Goal: Obtain resource: Download file/media

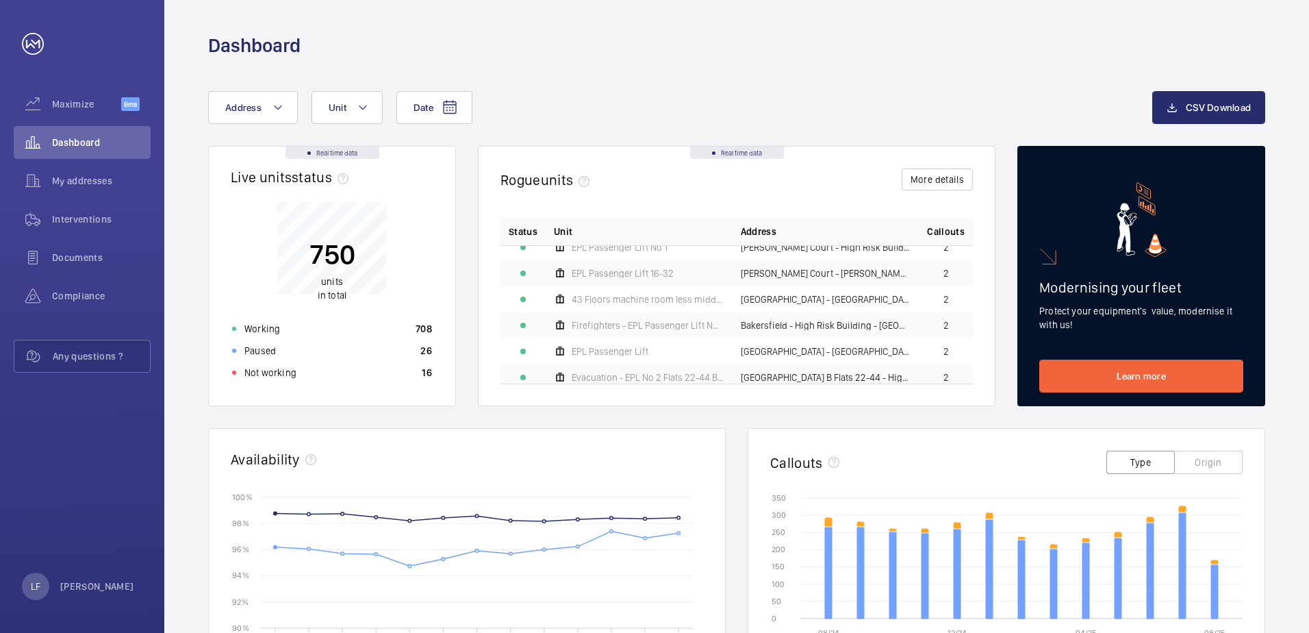
scroll to position [411, 0]
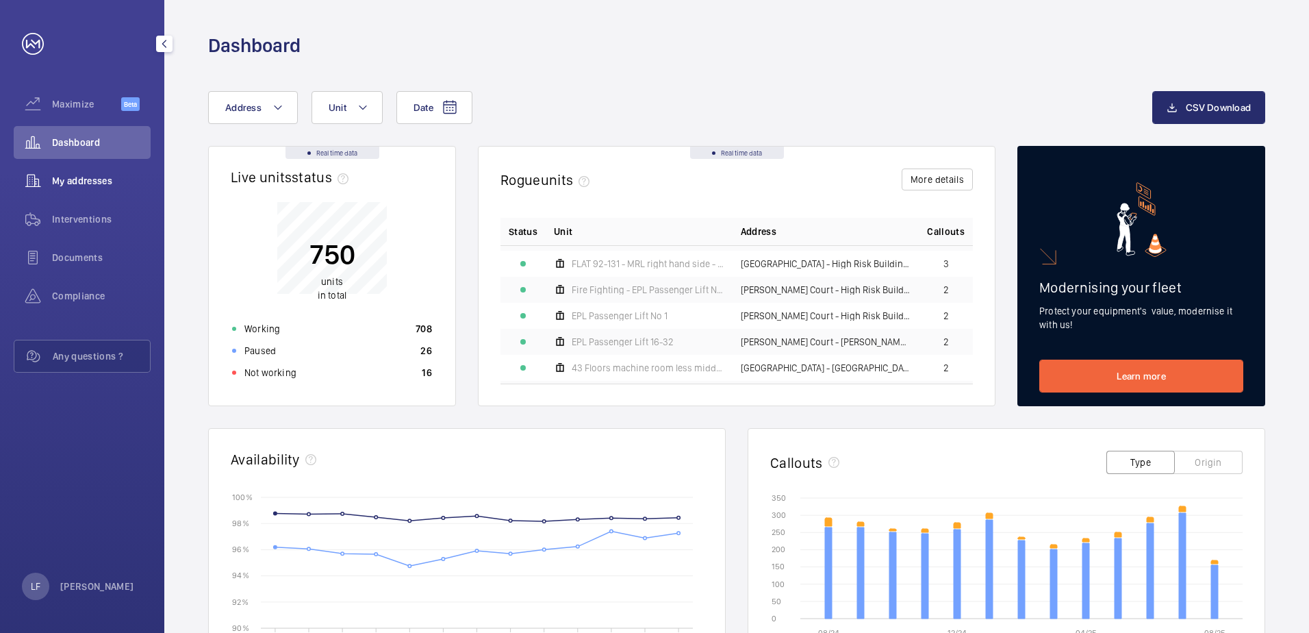
click at [74, 181] on span "My addresses" at bounding box center [101, 181] width 99 height 14
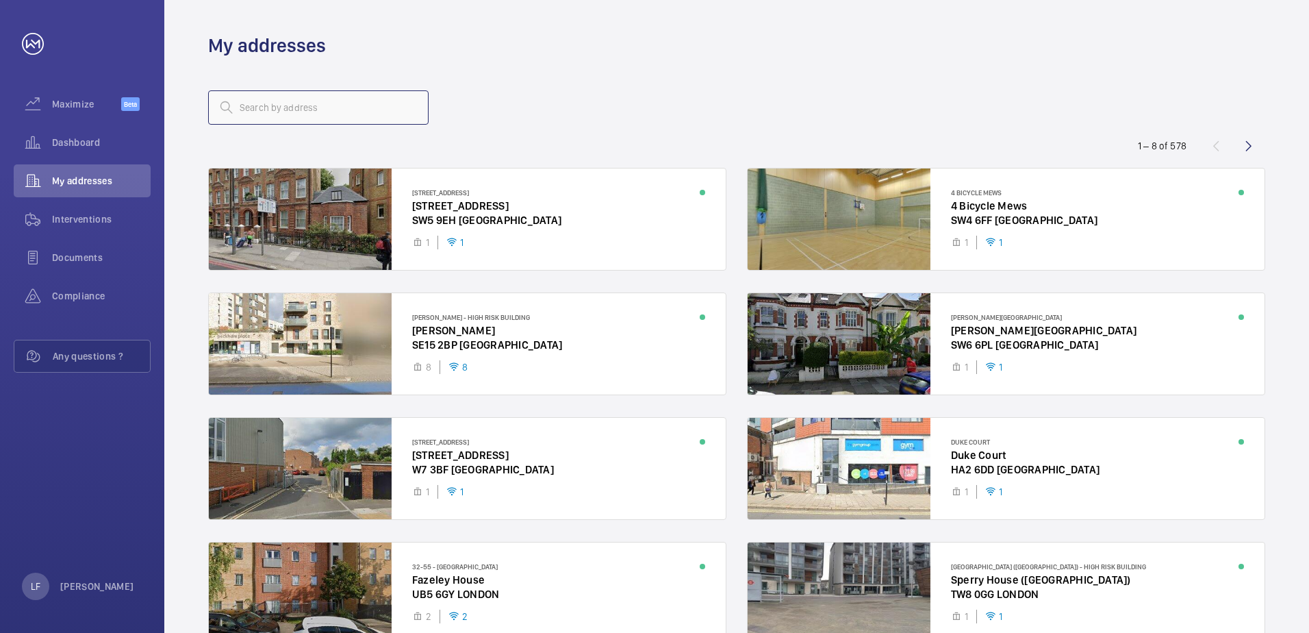
click at [299, 114] on input "text" at bounding box center [318, 107] width 220 height 34
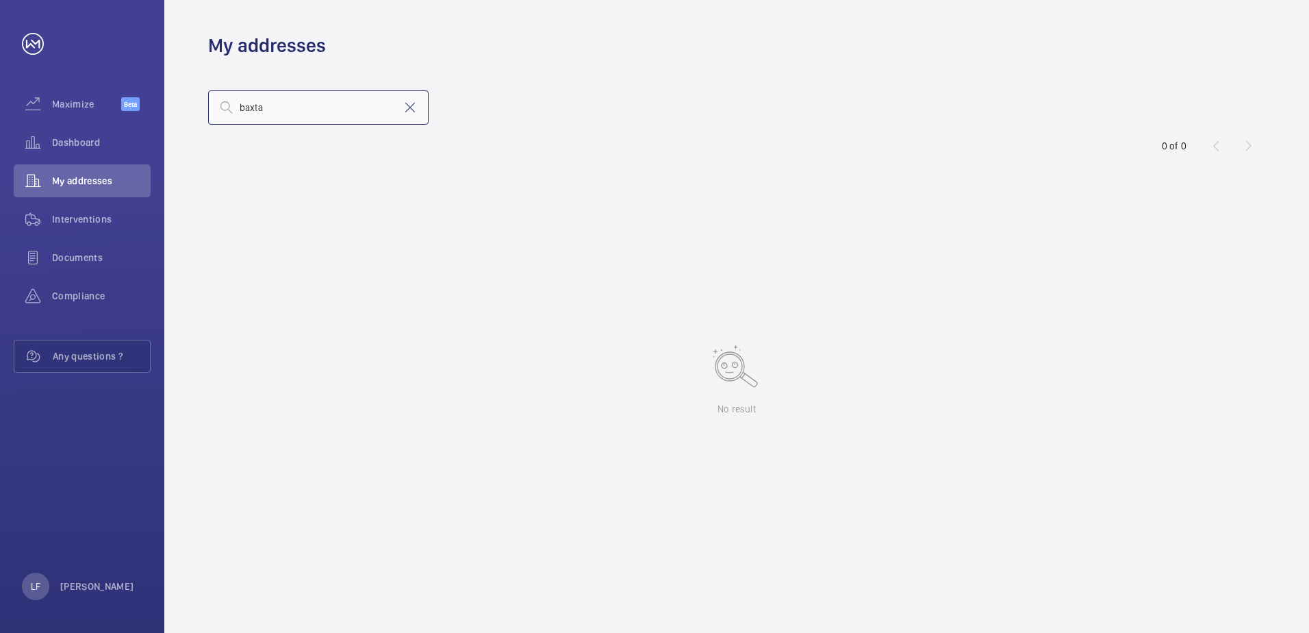
type input "baxta"
click at [79, 139] on span "Dashboard" at bounding box center [101, 143] width 99 height 14
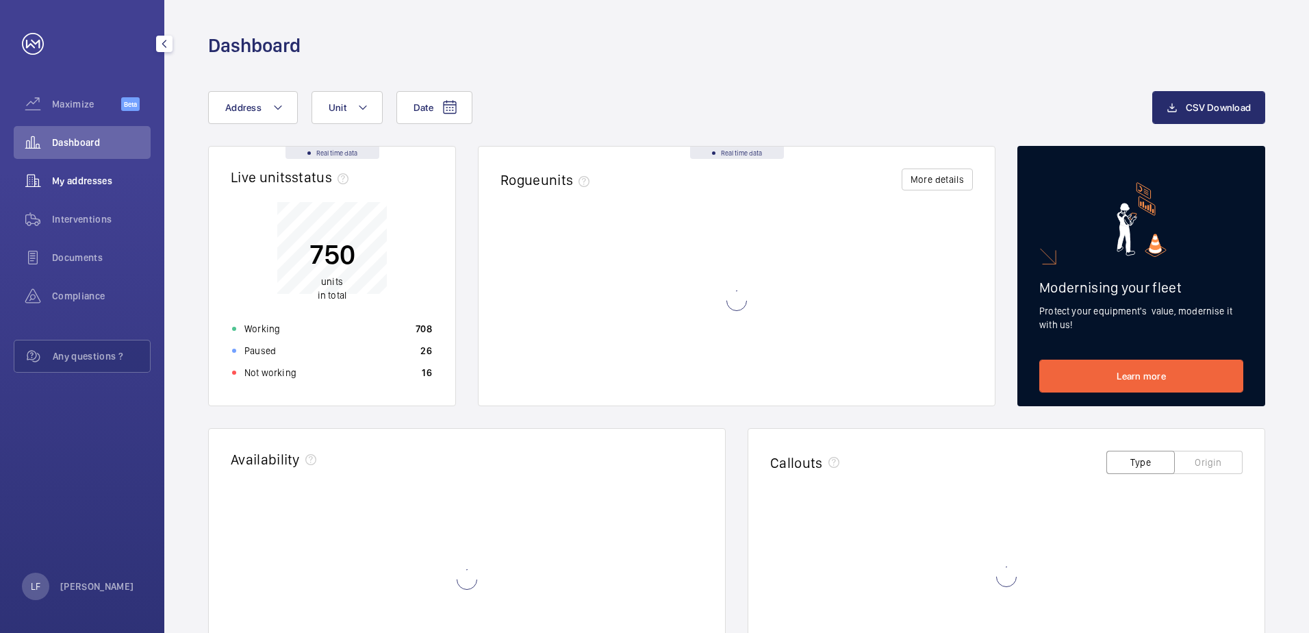
click at [90, 191] on div "My addresses" at bounding box center [82, 180] width 137 height 33
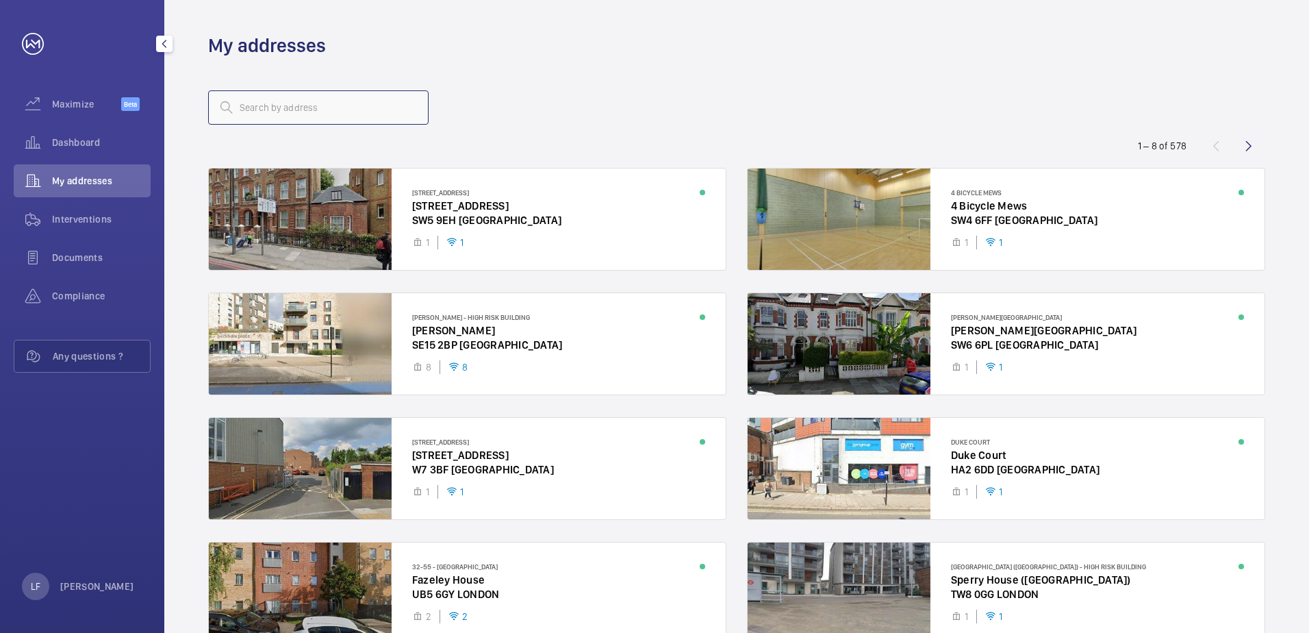
click at [268, 110] on input "text" at bounding box center [318, 107] width 220 height 34
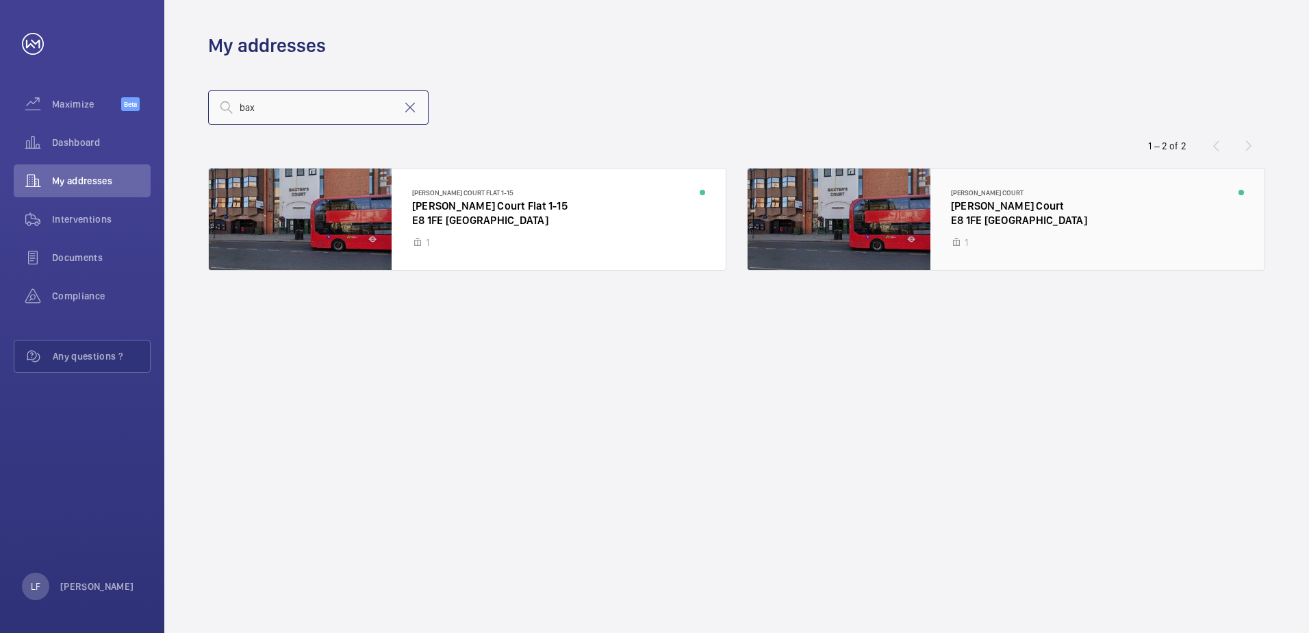
type input "bax"
click at [1012, 226] on div at bounding box center [1006, 218] width 517 height 101
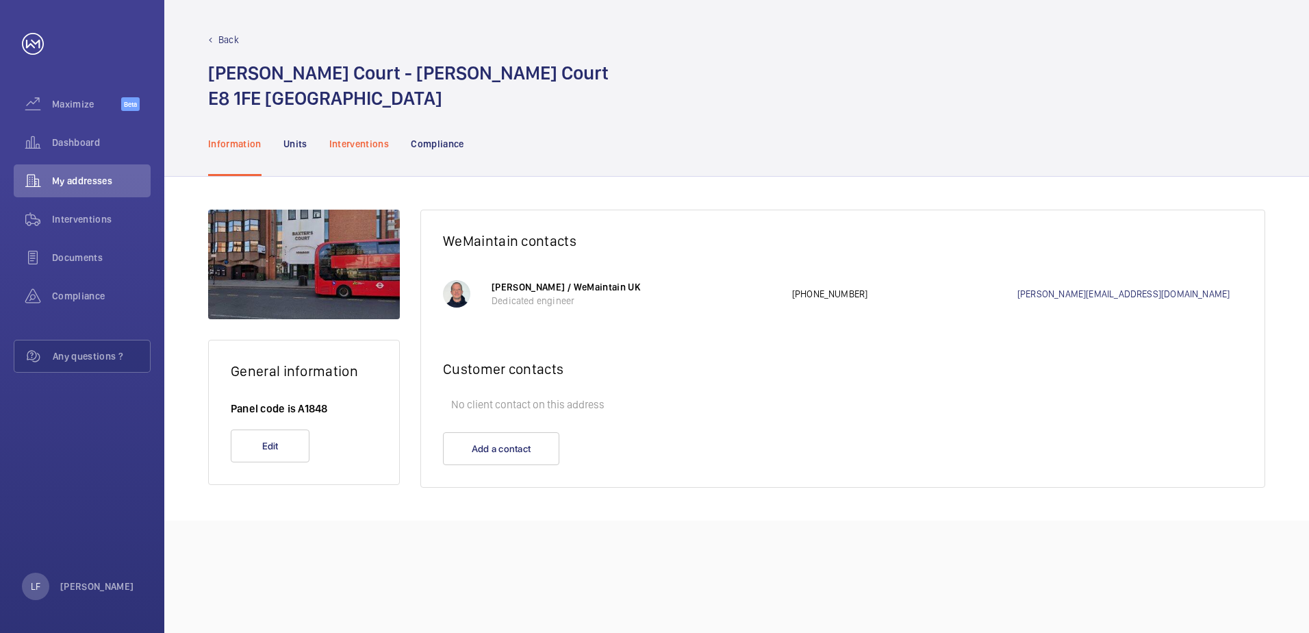
click at [357, 150] on p "Interventions" at bounding box center [359, 144] width 60 height 14
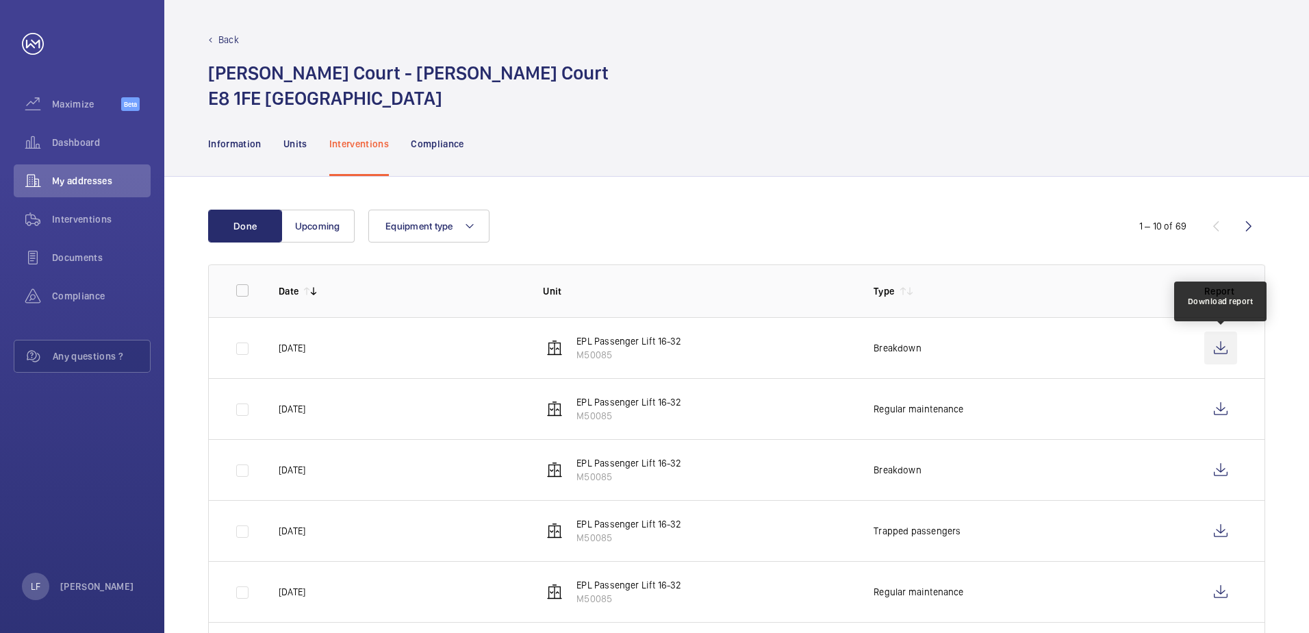
click at [1221, 349] on wm-front-icon-button at bounding box center [1220, 347] width 33 height 33
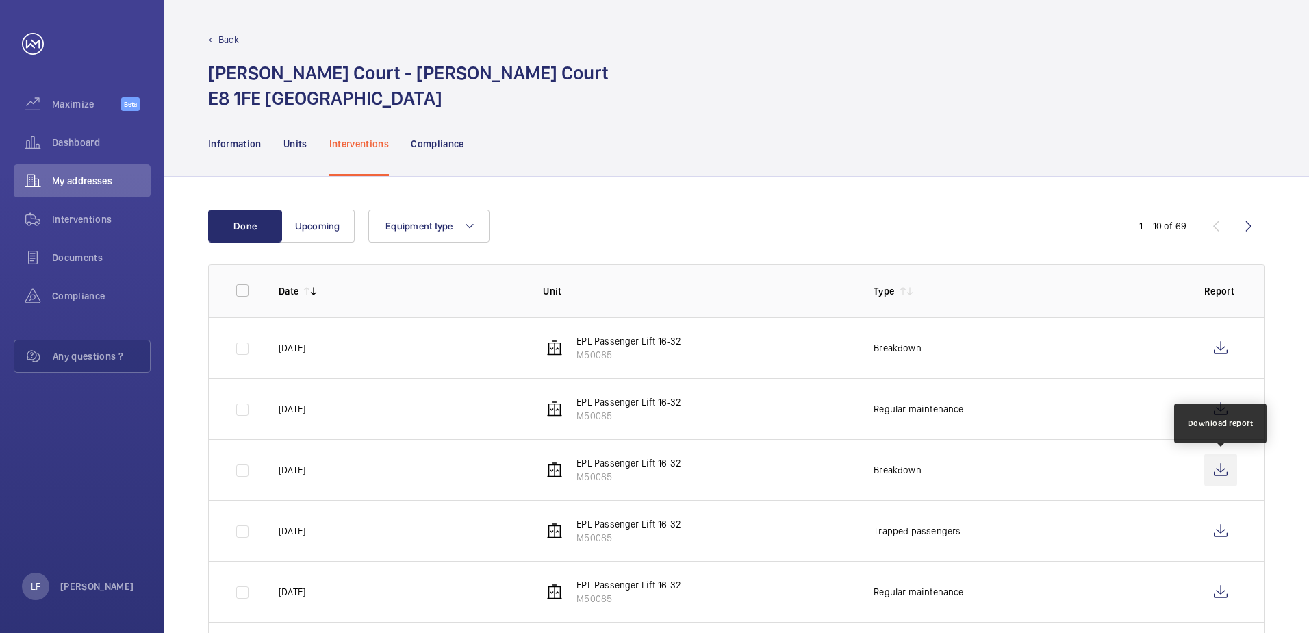
click at [1217, 467] on wm-front-icon-button at bounding box center [1220, 469] width 33 height 33
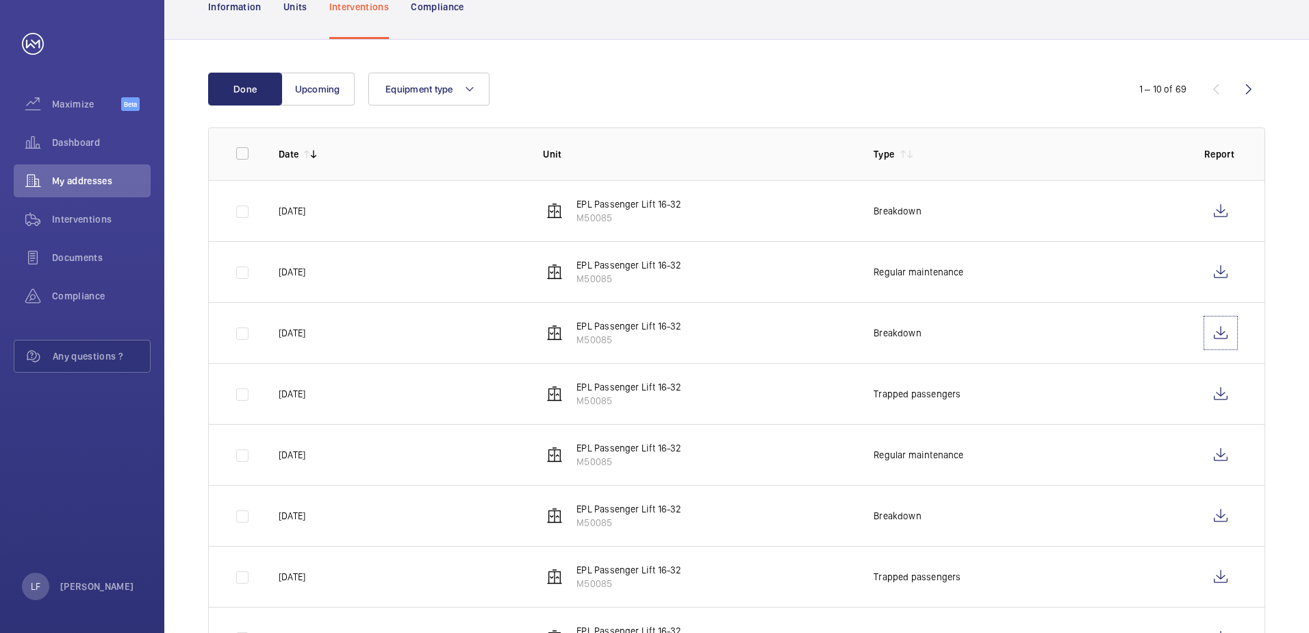
scroll to position [205, 0]
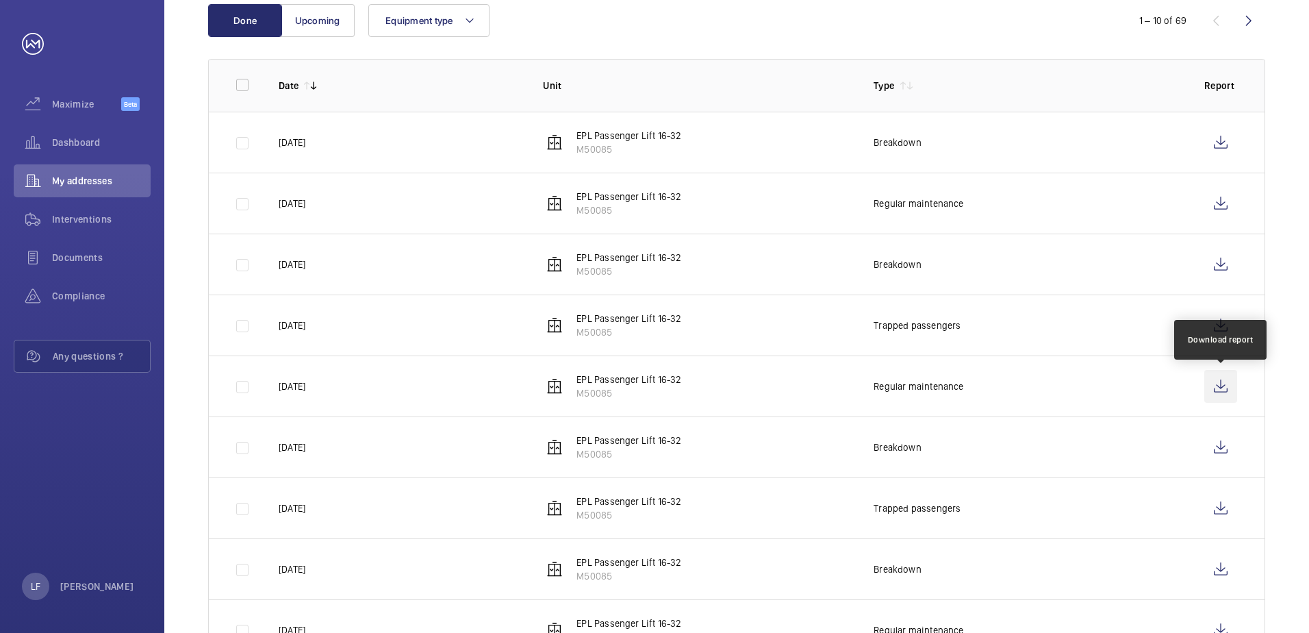
click at [1211, 389] on wm-front-icon-button at bounding box center [1220, 386] width 33 height 33
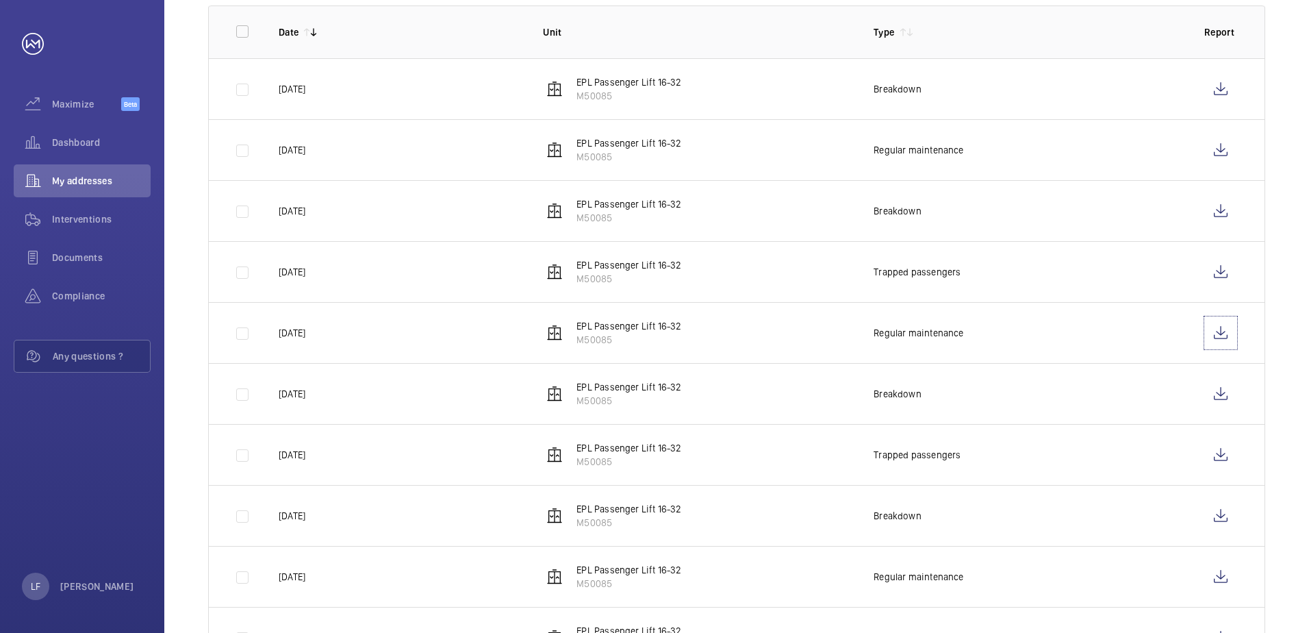
scroll to position [274, 0]
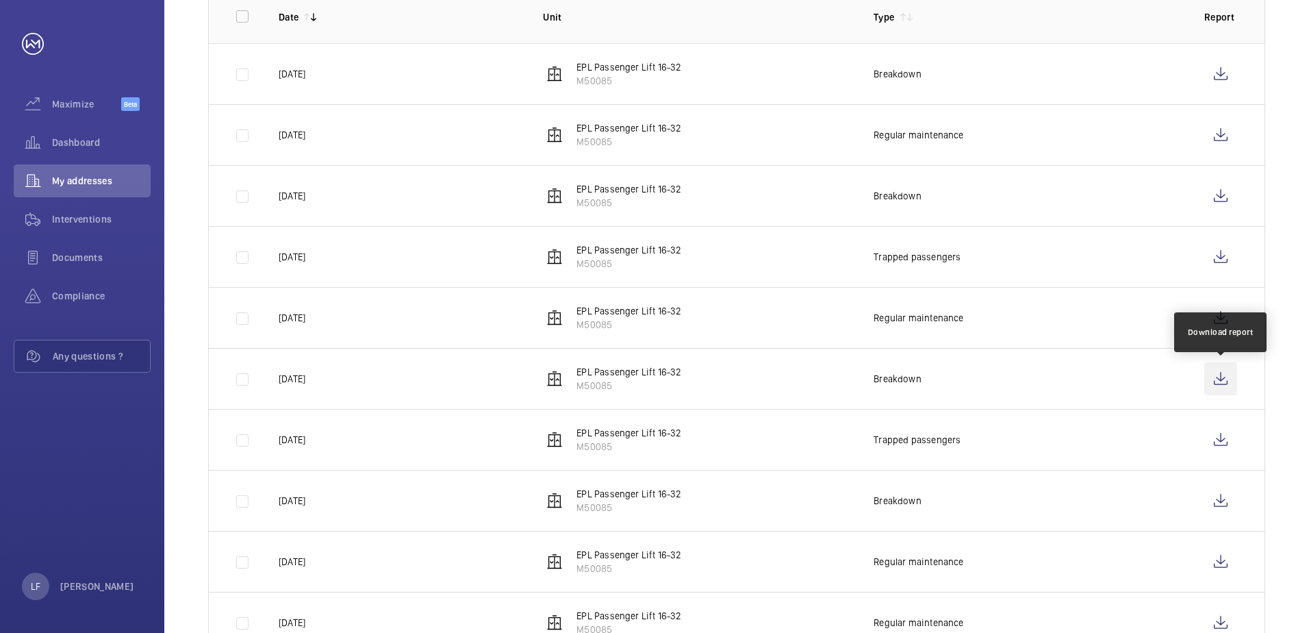
click at [1217, 389] on wm-front-icon-button at bounding box center [1220, 378] width 33 height 33
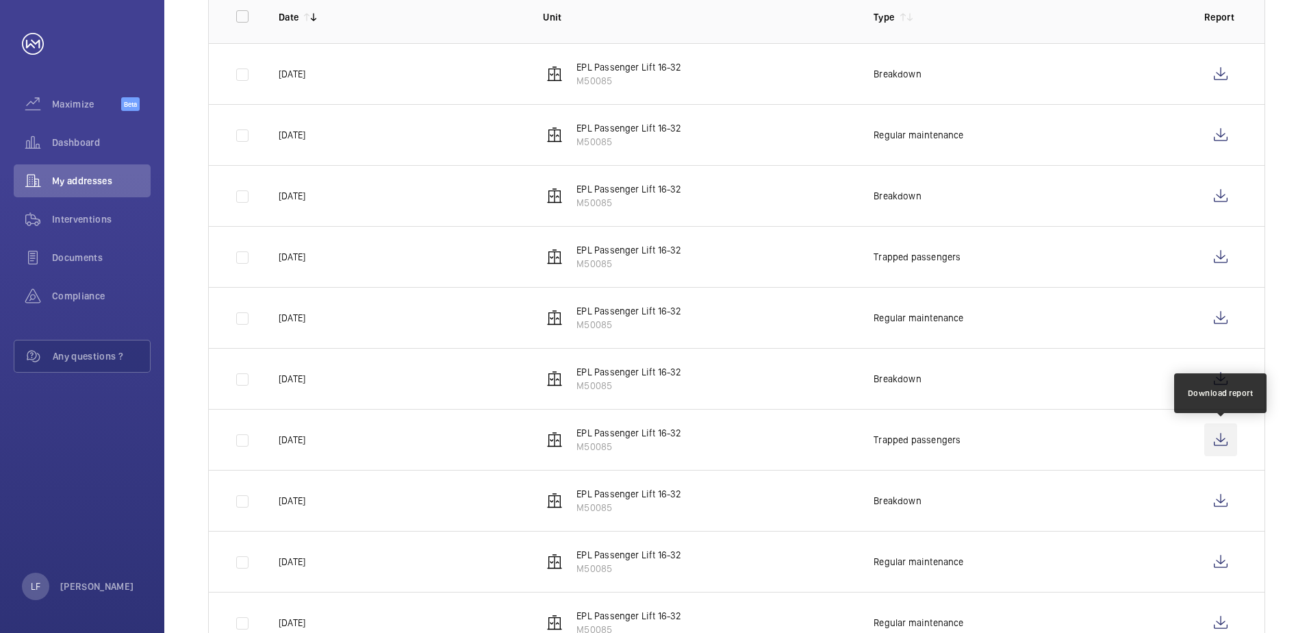
click at [1211, 440] on wm-front-icon-button at bounding box center [1220, 439] width 33 height 33
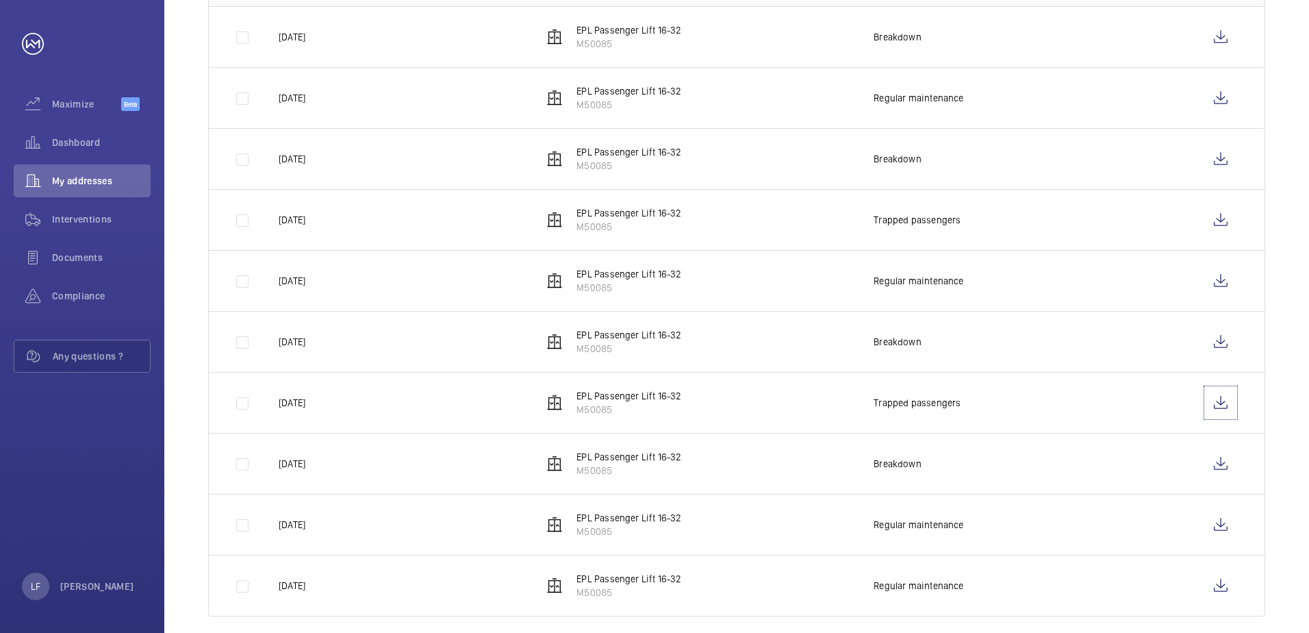
scroll to position [327, 0]
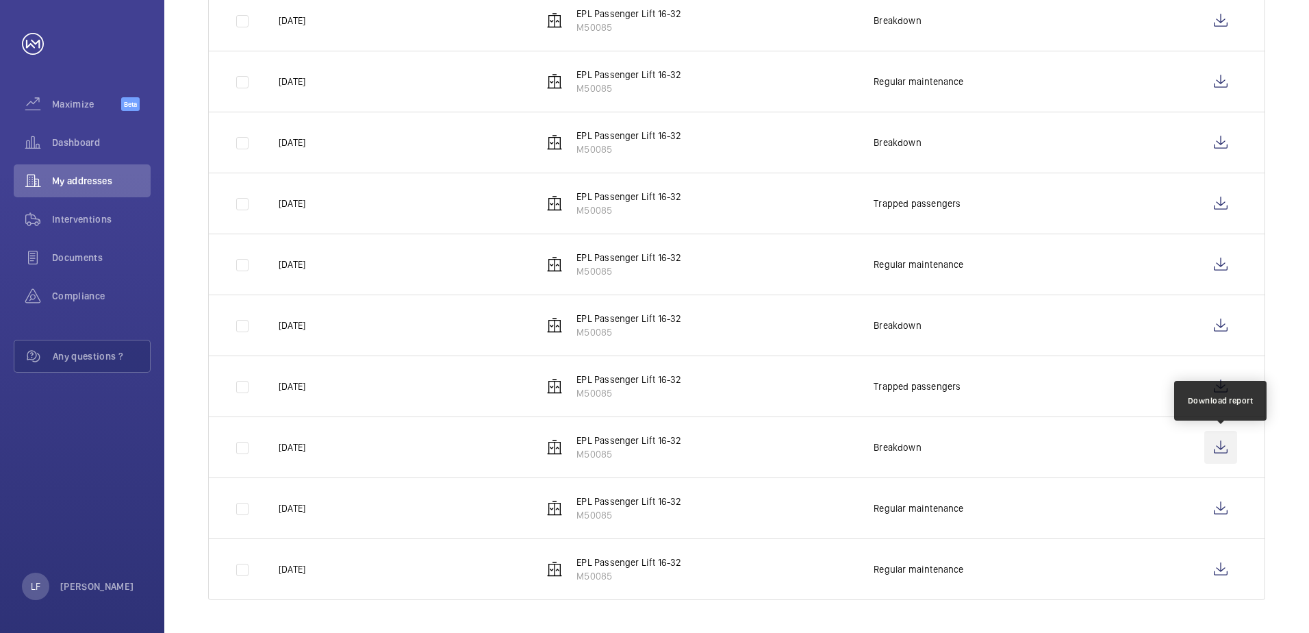
click at [1209, 444] on wm-front-icon-button at bounding box center [1220, 447] width 33 height 33
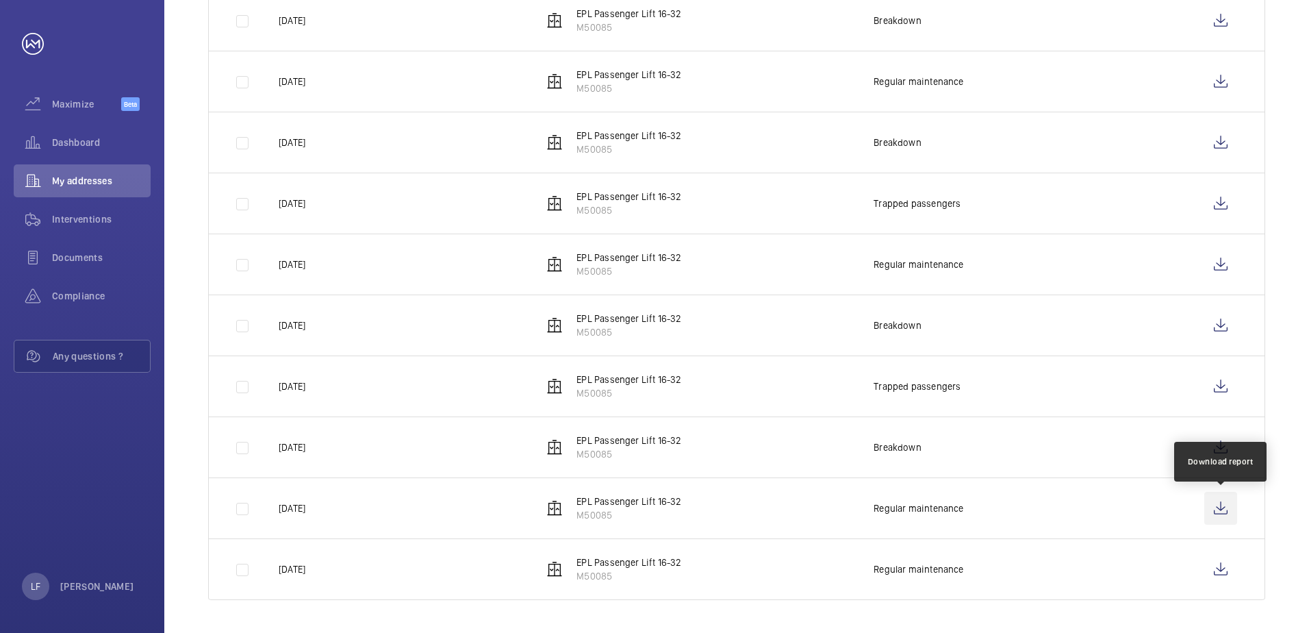
click at [1226, 510] on wm-front-icon-button at bounding box center [1220, 508] width 33 height 33
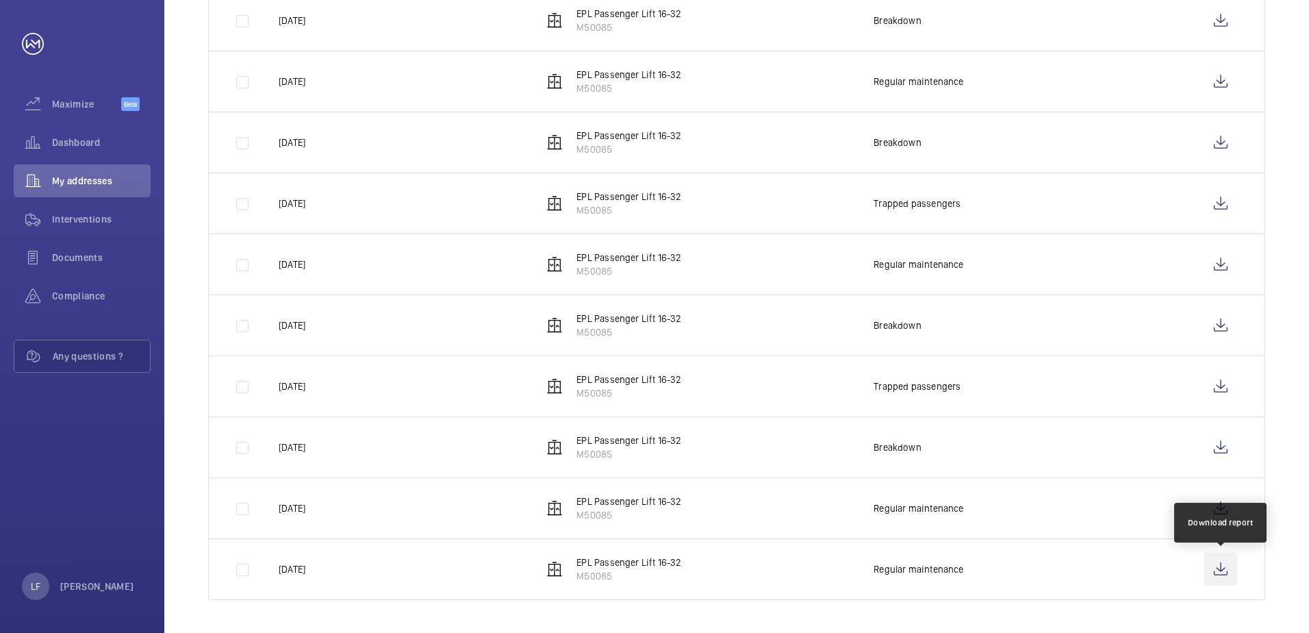
click at [1215, 565] on wm-front-icon-button at bounding box center [1220, 569] width 33 height 33
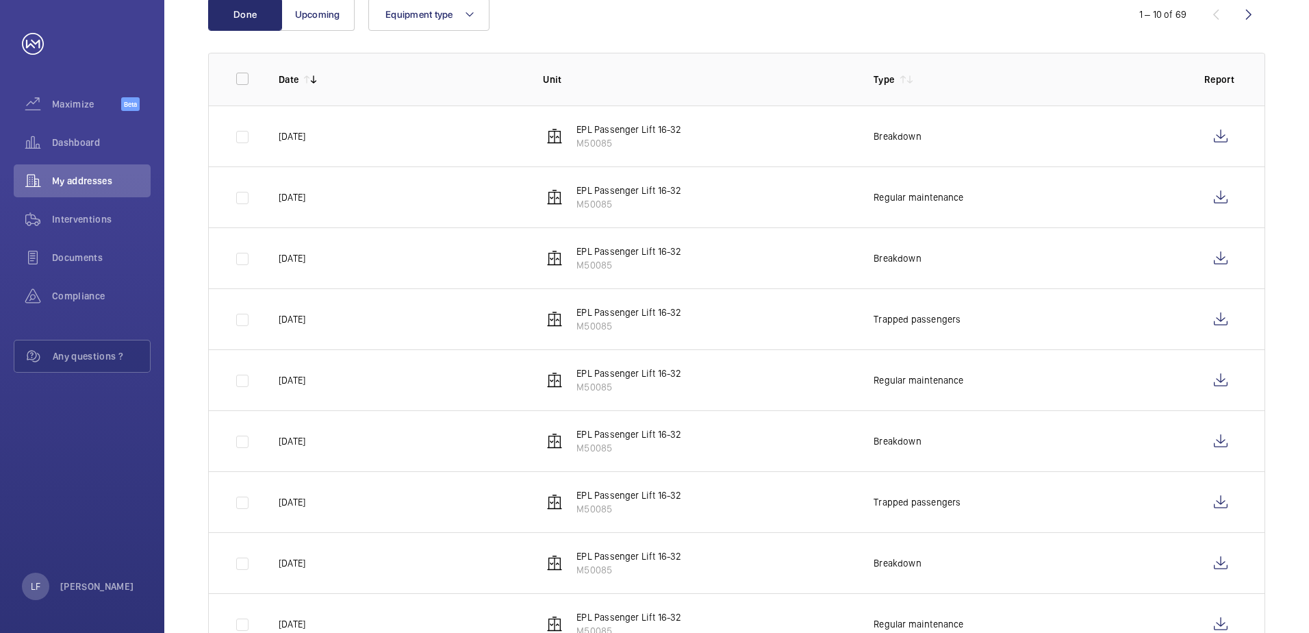
scroll to position [122, 0]
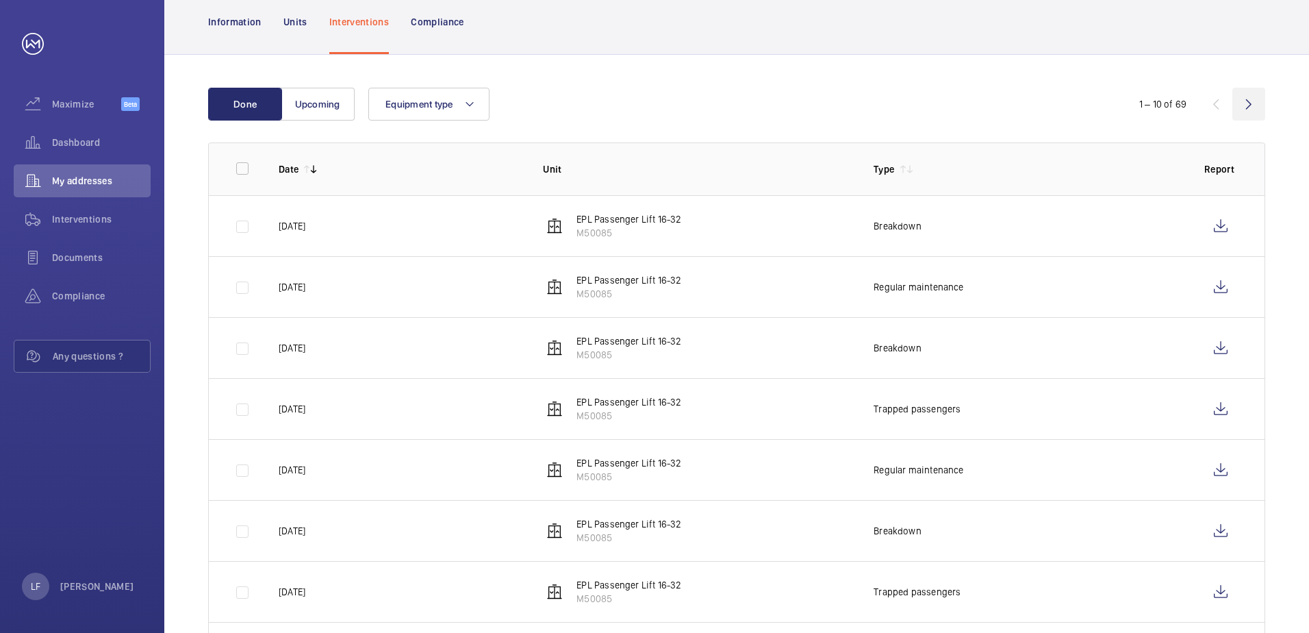
click at [1240, 116] on wm-front-icon-button at bounding box center [1248, 104] width 33 height 33
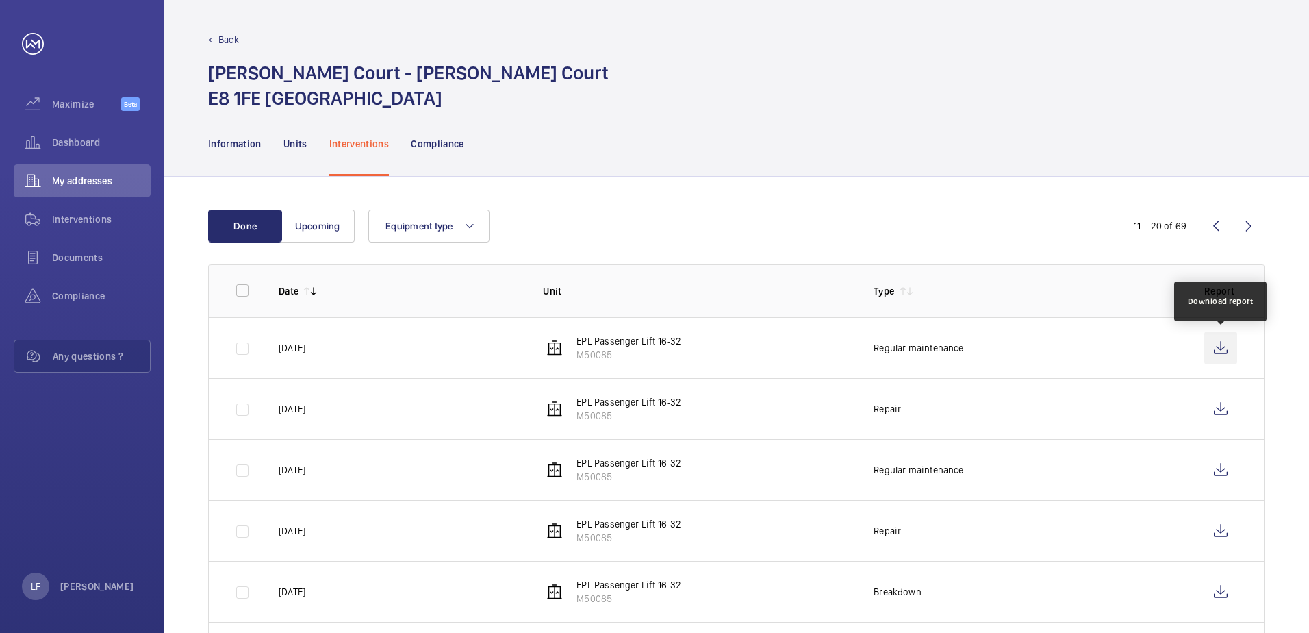
click at [1227, 352] on wm-front-icon-button at bounding box center [1220, 347] width 33 height 33
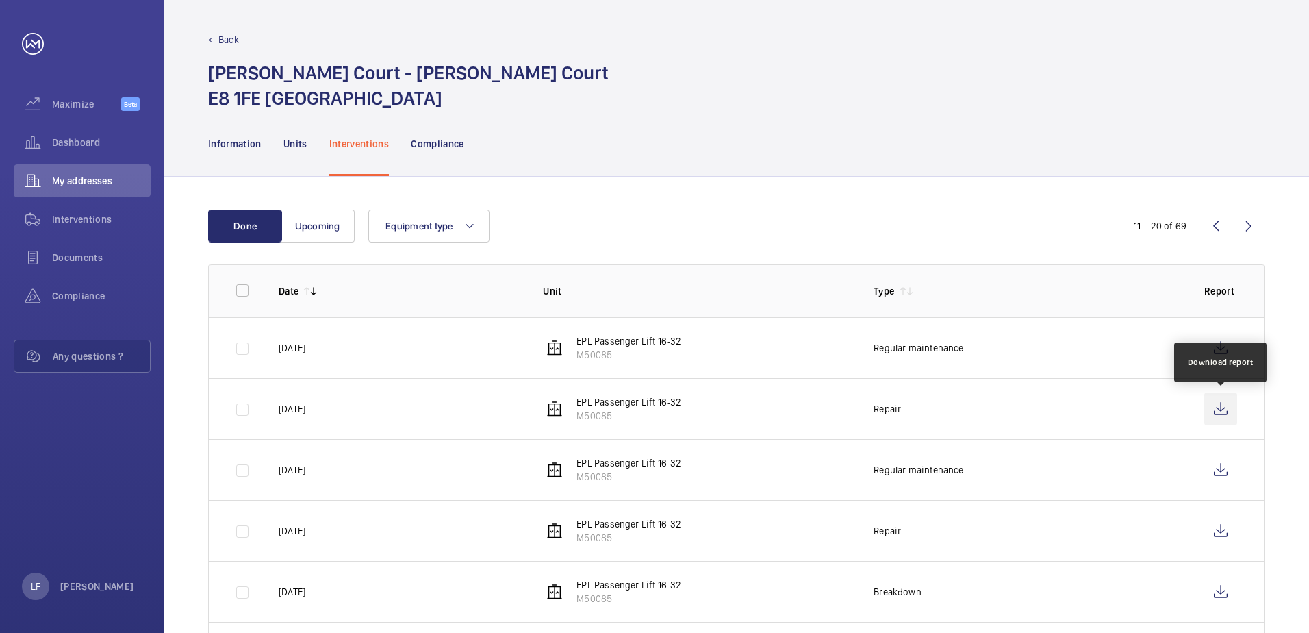
click at [1225, 409] on wm-front-icon-button at bounding box center [1220, 408] width 33 height 33
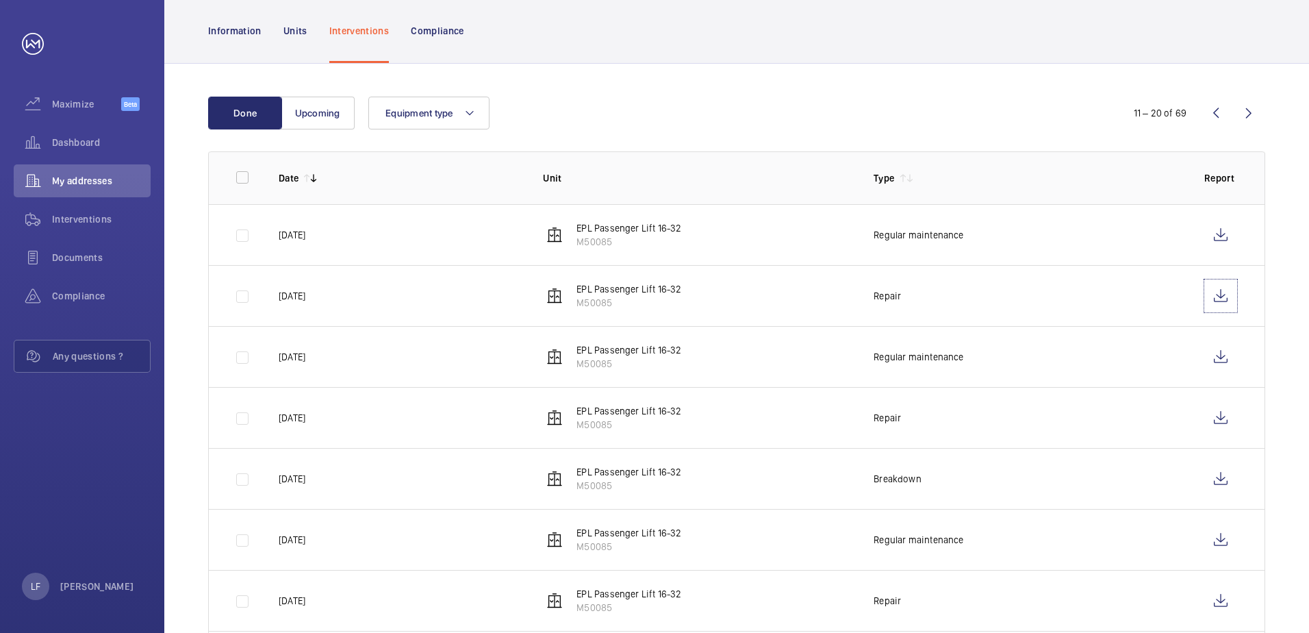
scroll to position [137, 0]
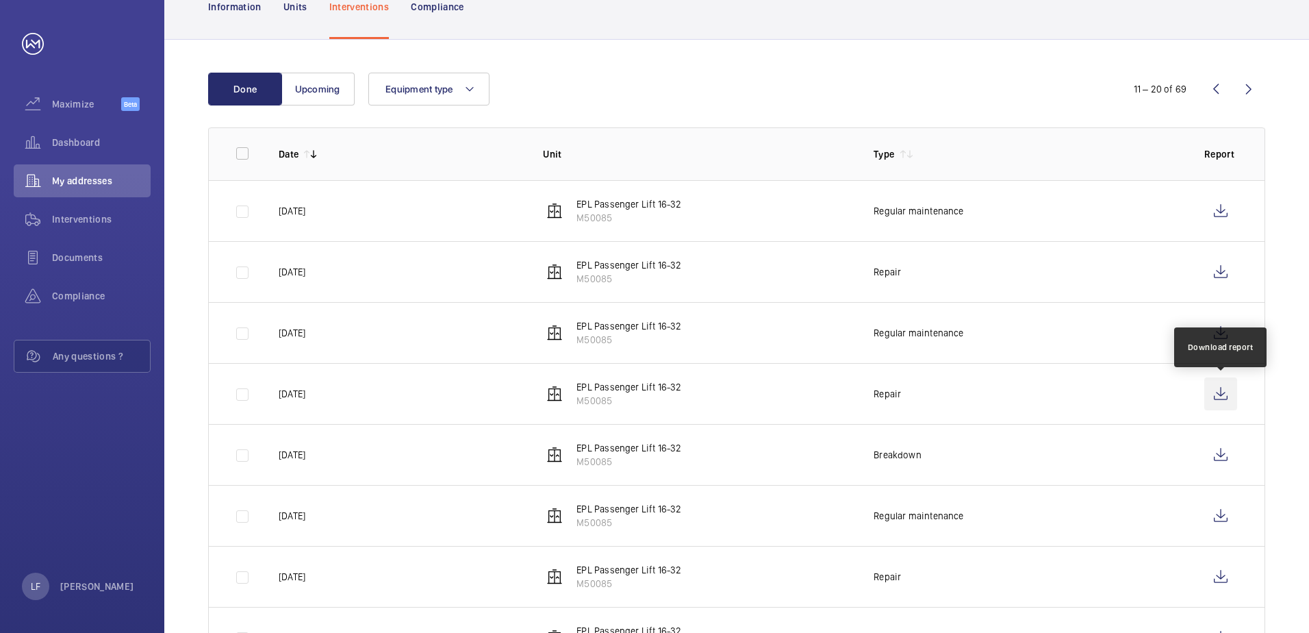
click at [1217, 393] on wm-front-icon-button at bounding box center [1220, 393] width 33 height 33
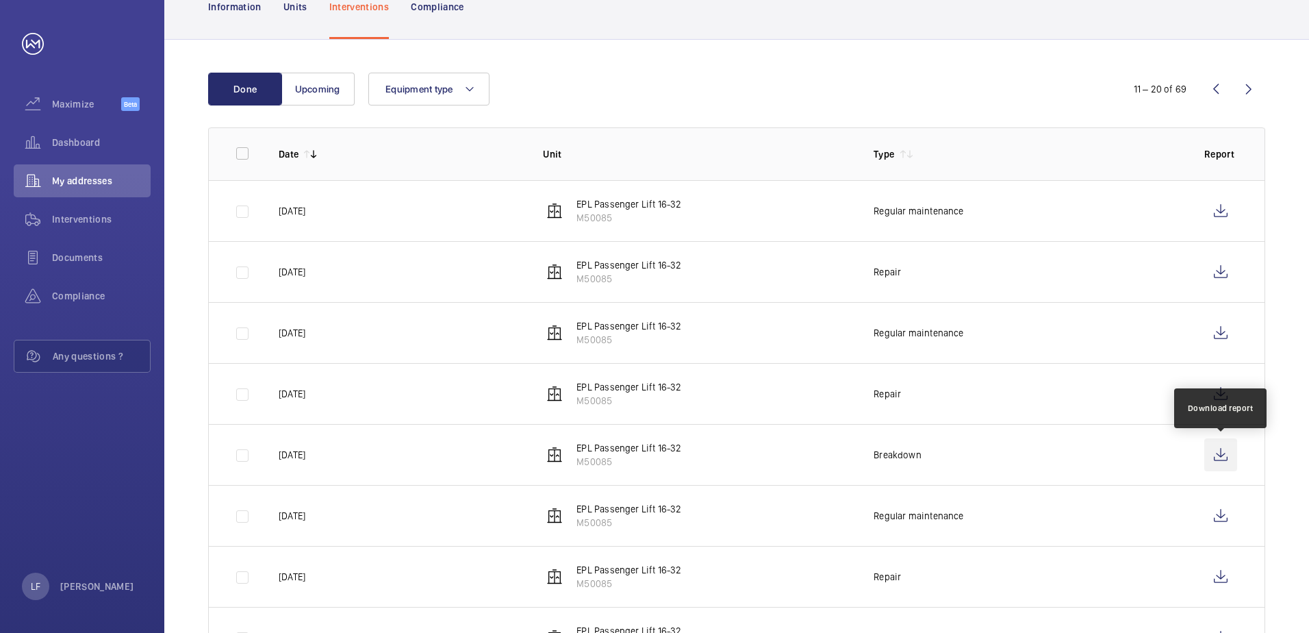
click at [1231, 457] on wm-front-icon-button at bounding box center [1220, 454] width 33 height 33
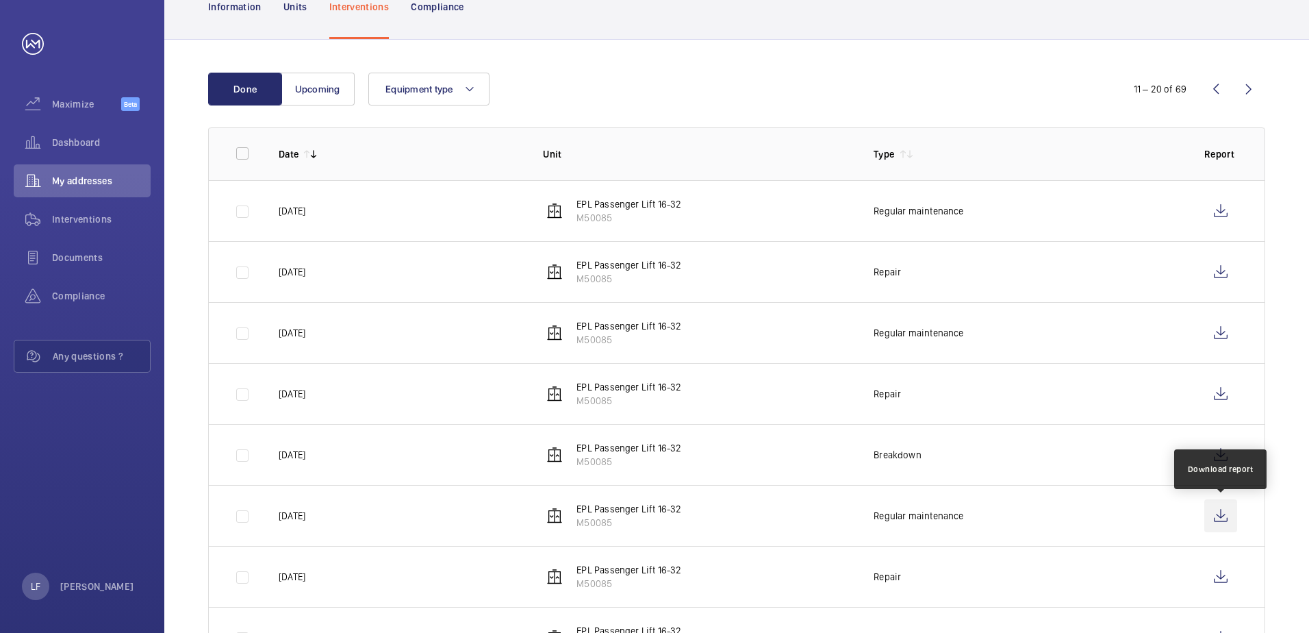
click at [1215, 518] on wm-front-icon-button at bounding box center [1220, 515] width 33 height 33
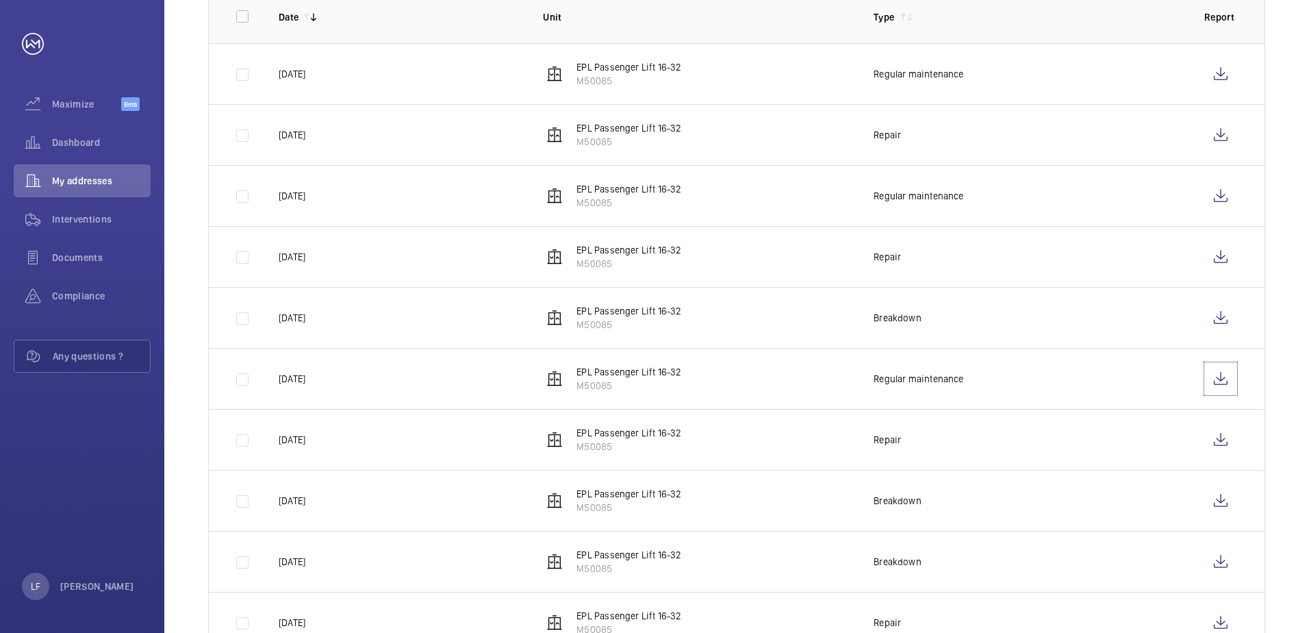
scroll to position [327, 0]
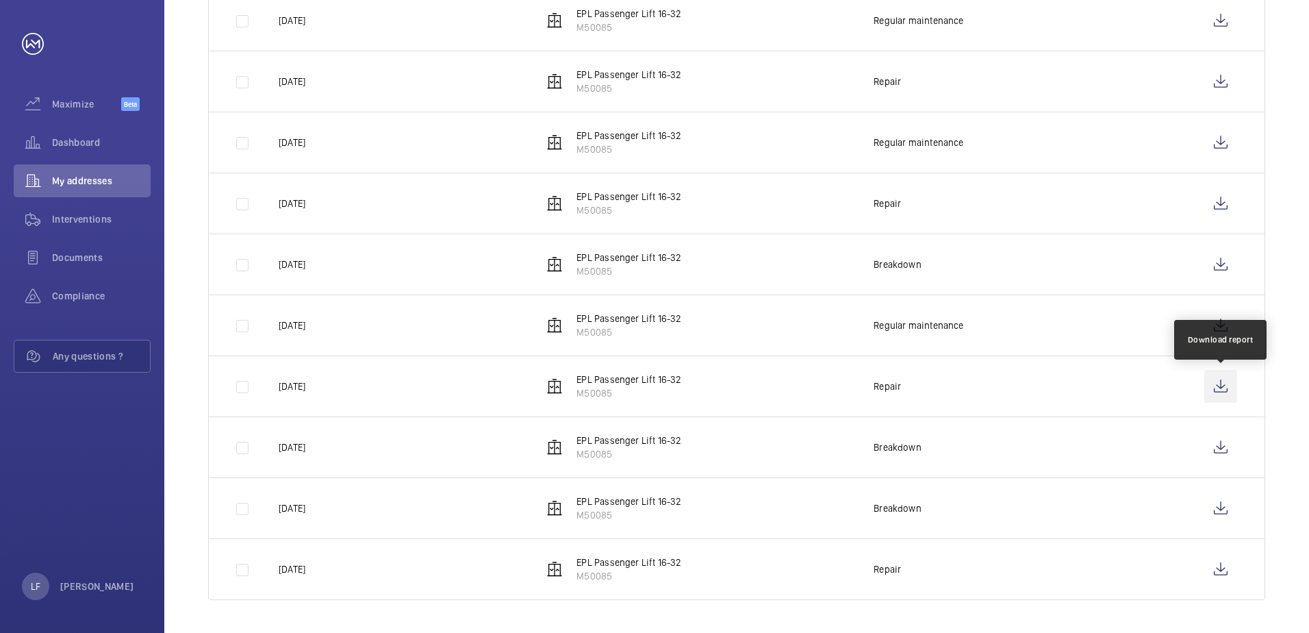
click at [1217, 387] on wm-front-icon-button at bounding box center [1220, 386] width 33 height 33
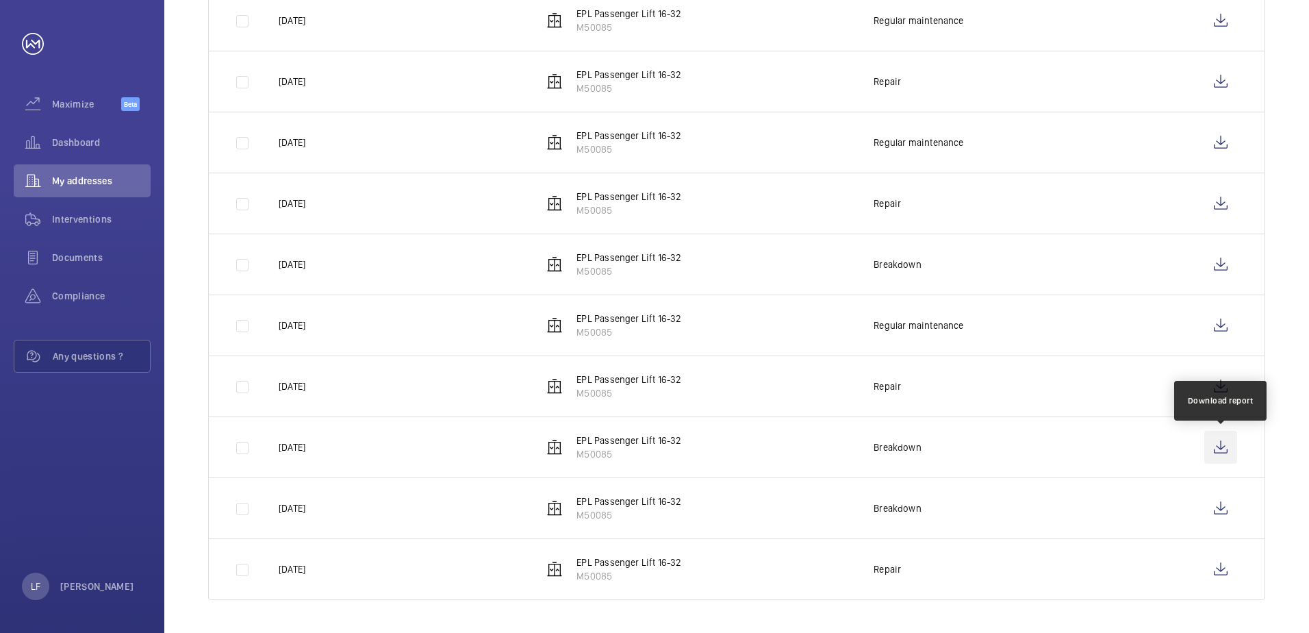
click at [1228, 444] on wm-front-icon-button at bounding box center [1220, 447] width 33 height 33
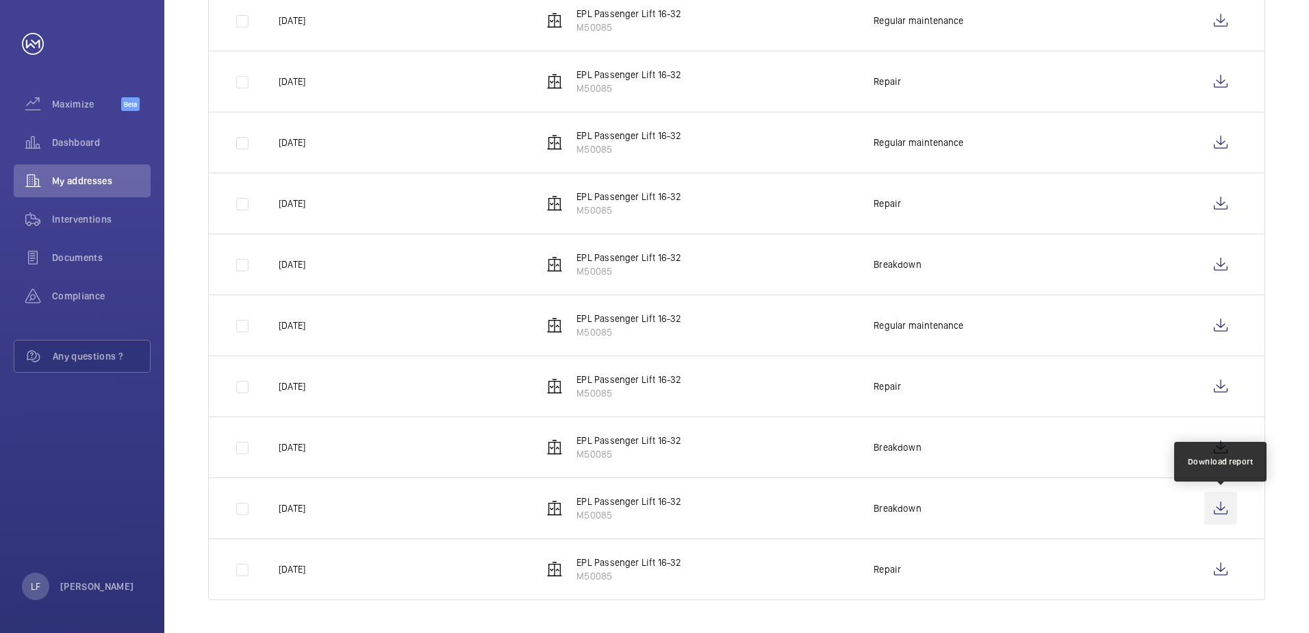
click at [1221, 516] on wm-front-icon-button at bounding box center [1220, 508] width 33 height 33
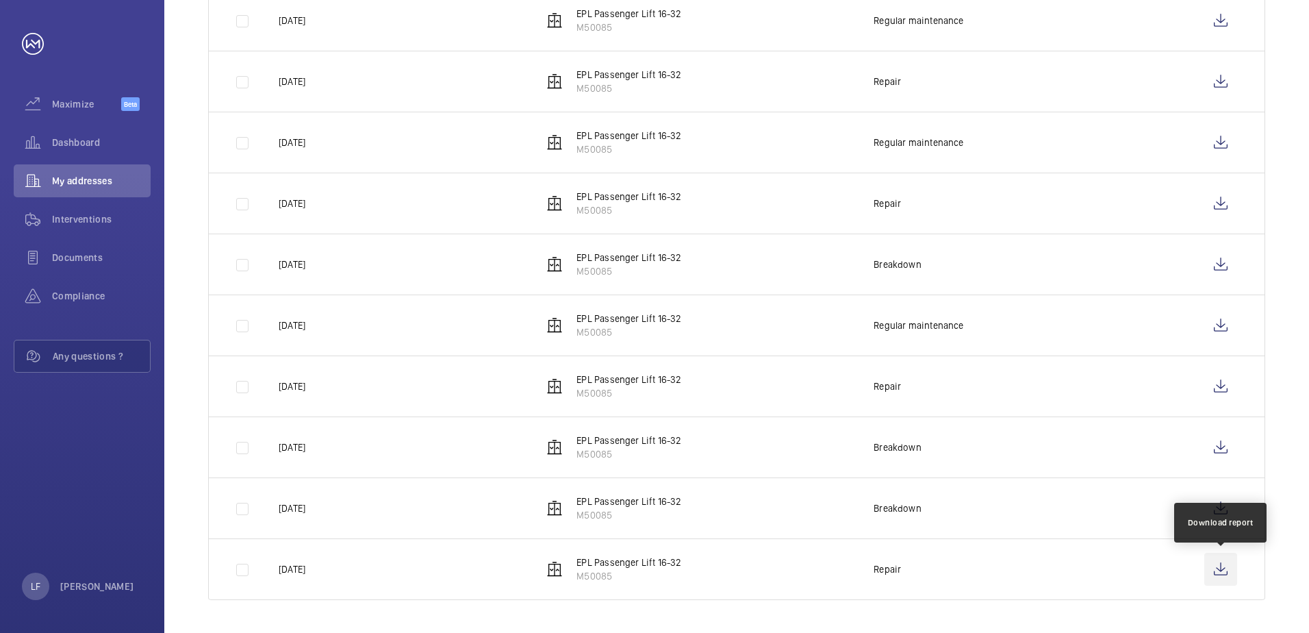
click at [1227, 576] on wm-front-icon-button at bounding box center [1220, 569] width 33 height 33
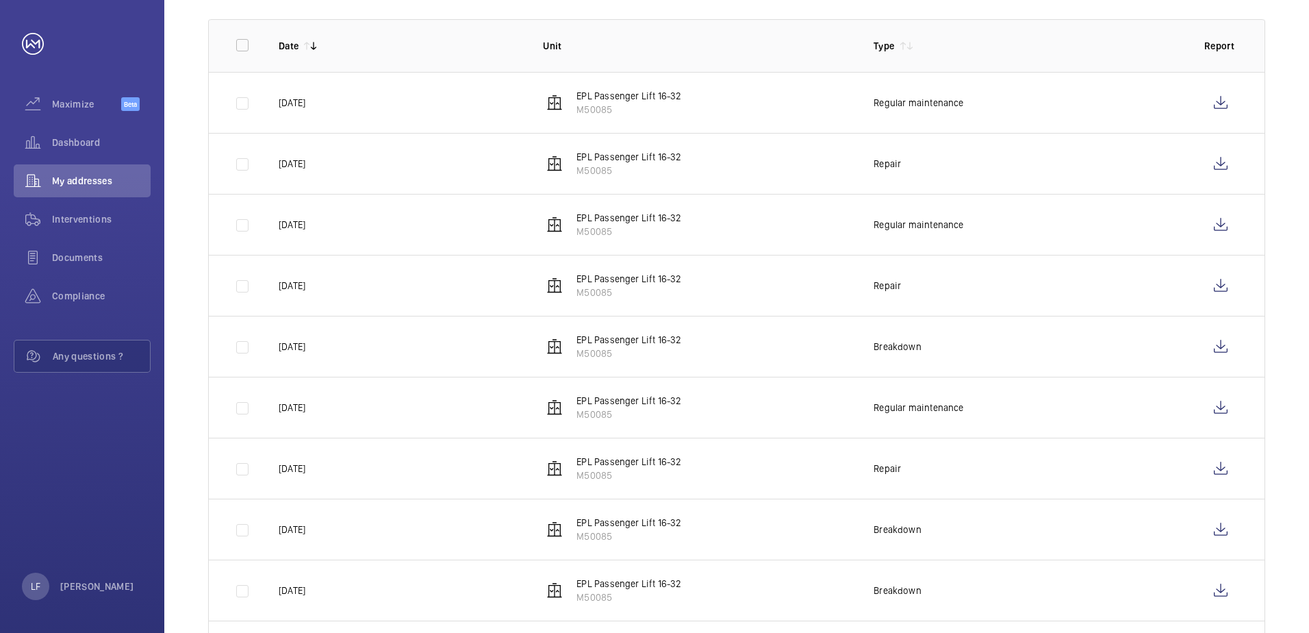
scroll to position [122, 0]
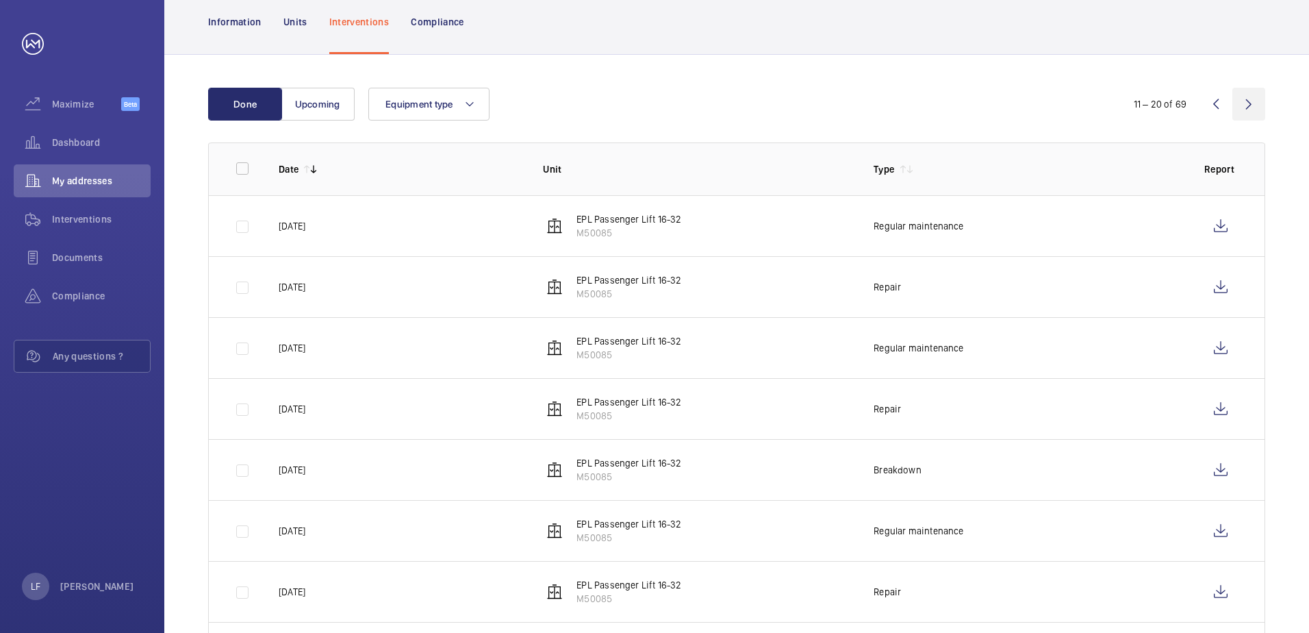
click at [1241, 112] on wm-front-icon-button at bounding box center [1248, 104] width 33 height 33
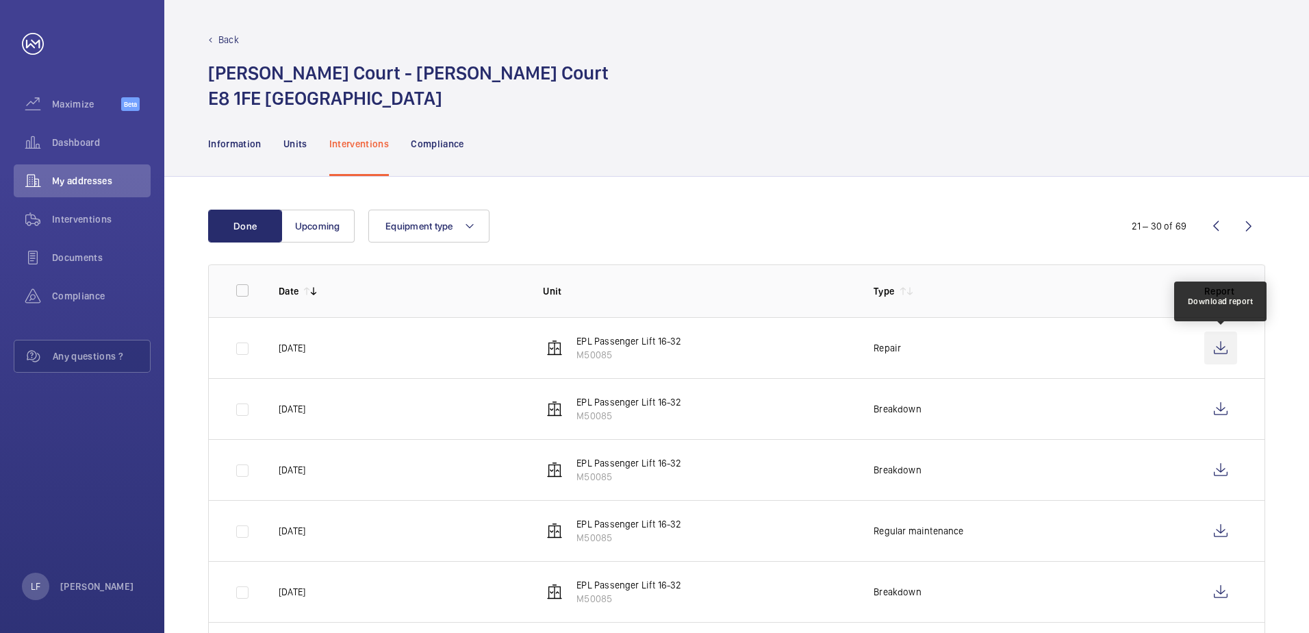
click at [1209, 350] on wm-front-icon-button at bounding box center [1220, 347] width 33 height 33
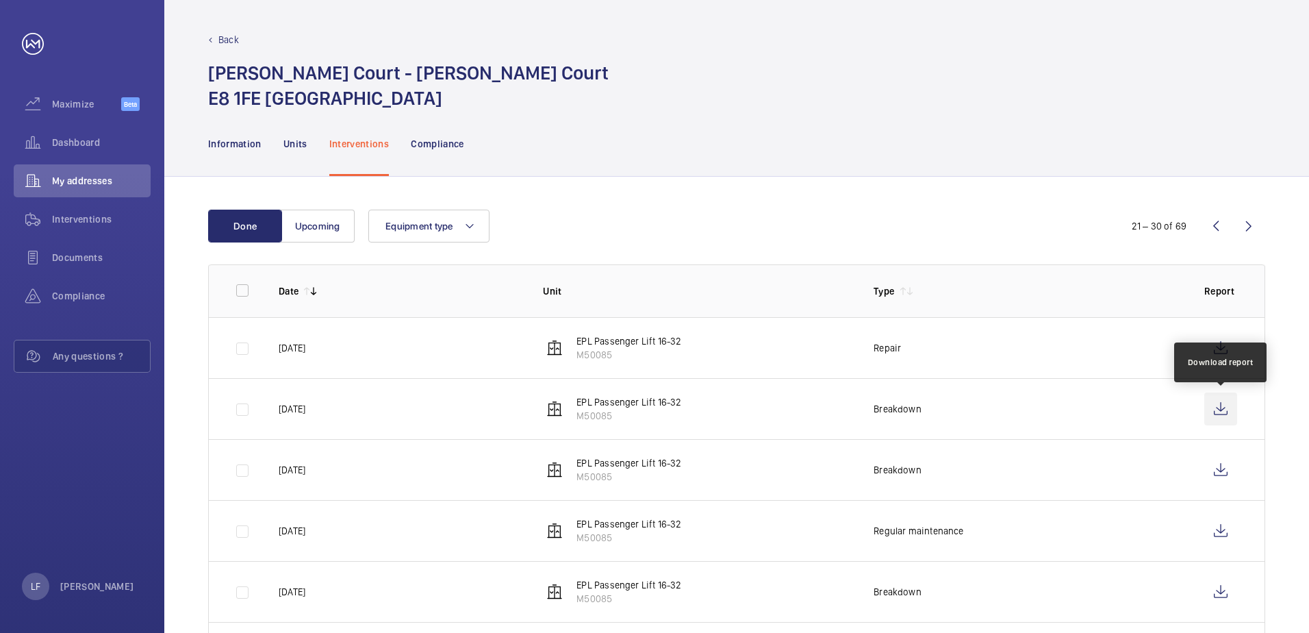
click at [1219, 413] on wm-front-icon-button at bounding box center [1220, 408] width 33 height 33
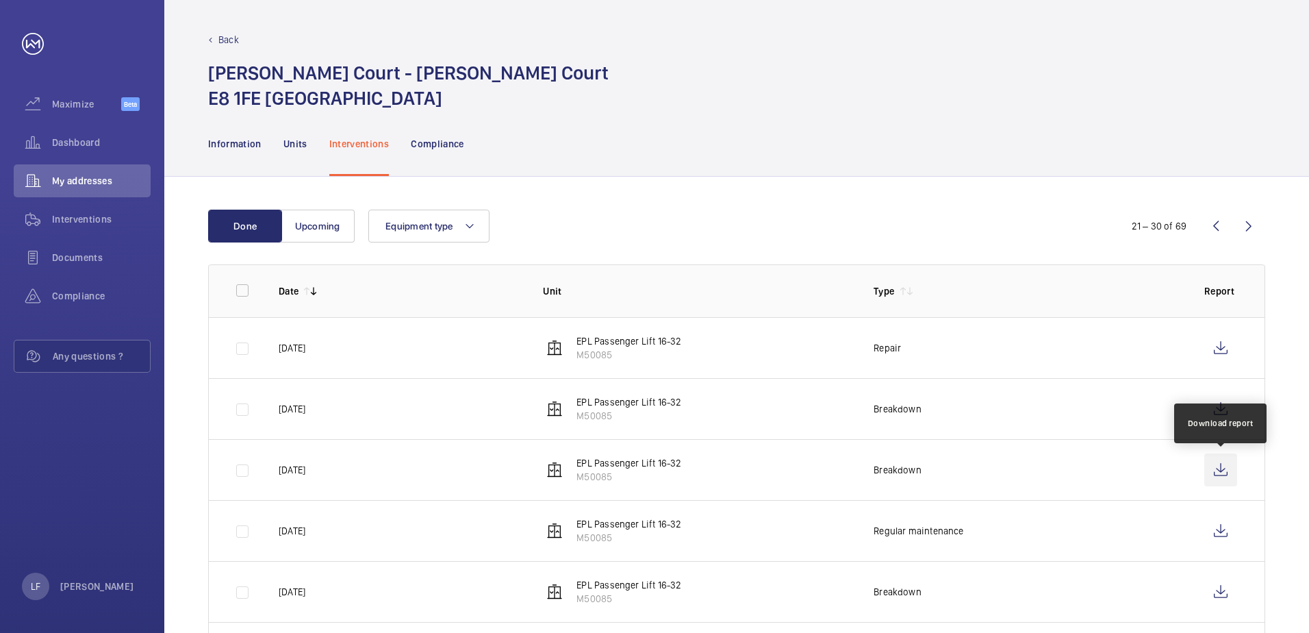
click at [1232, 477] on wm-front-icon-button at bounding box center [1220, 469] width 33 height 33
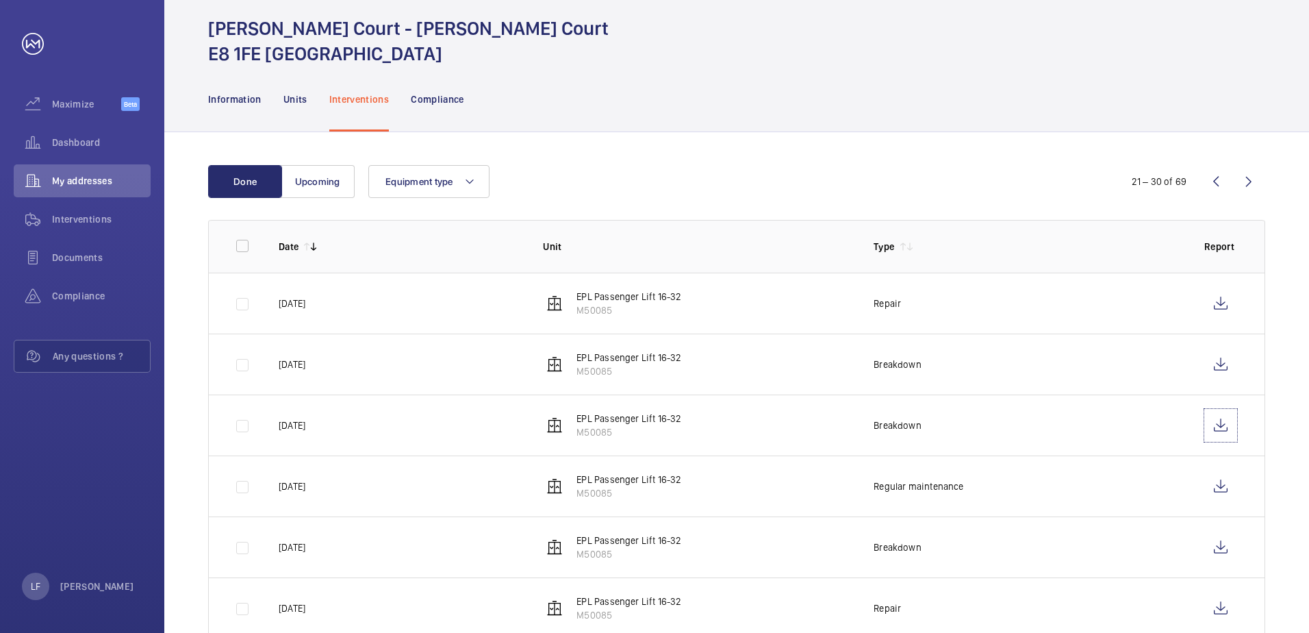
scroll to position [68, 0]
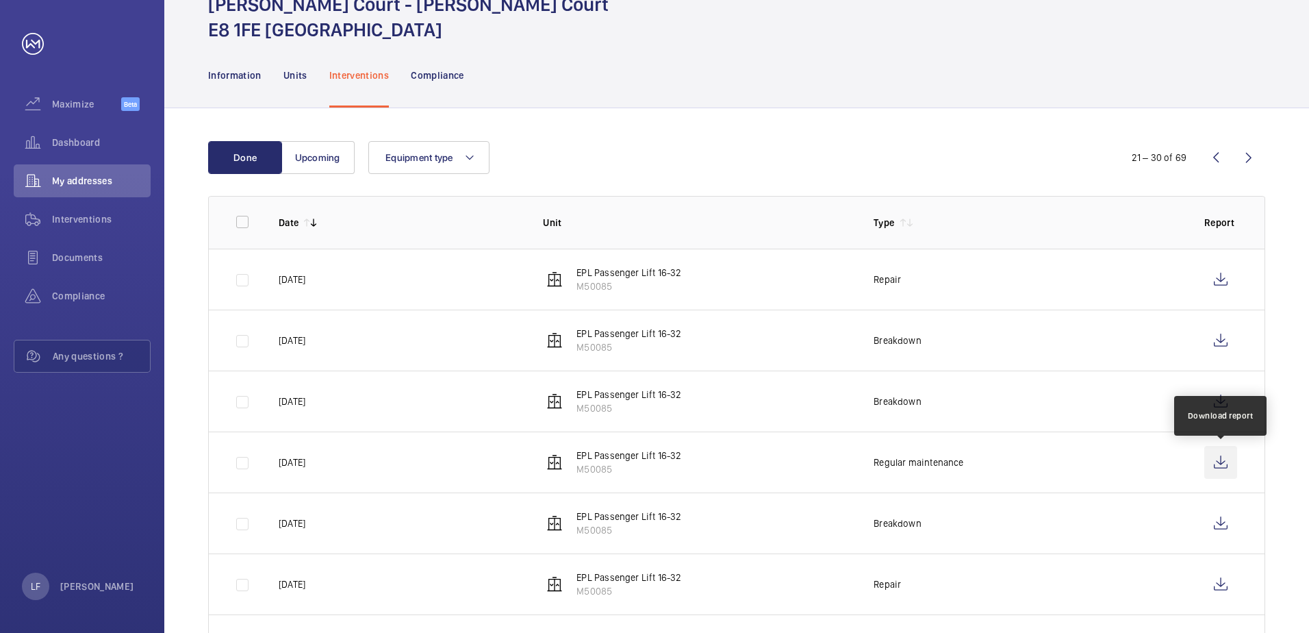
click at [1214, 465] on wm-front-icon-button at bounding box center [1220, 462] width 33 height 33
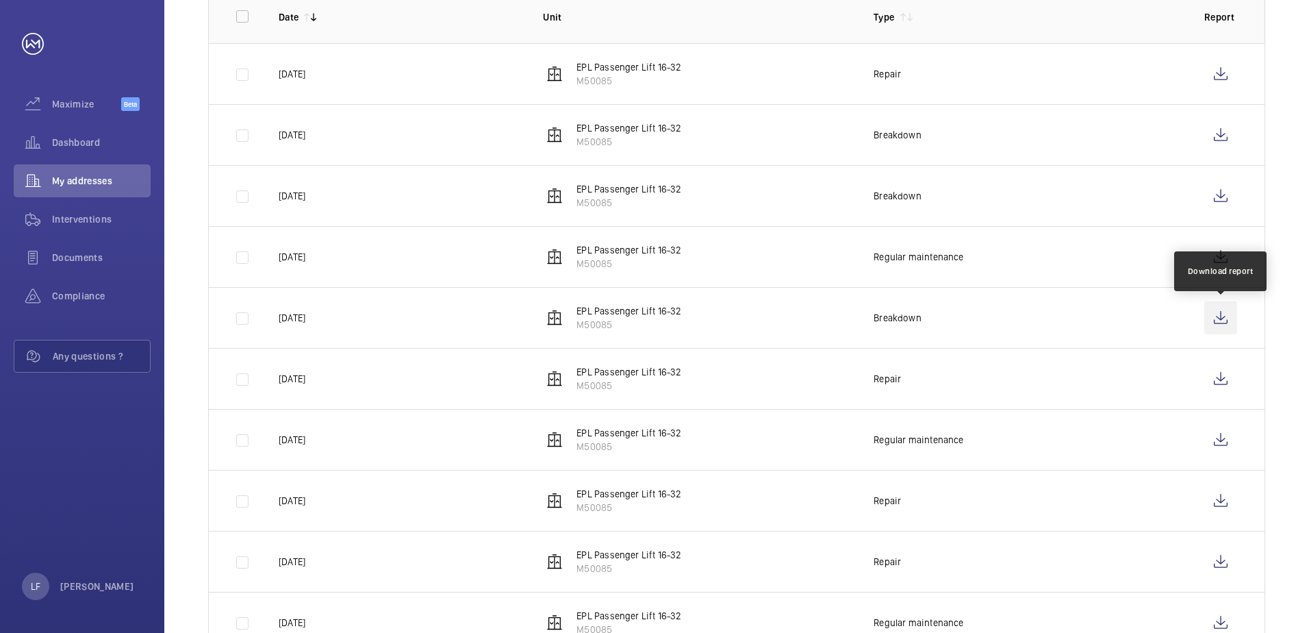
click at [1206, 328] on wm-front-icon-button at bounding box center [1220, 317] width 33 height 33
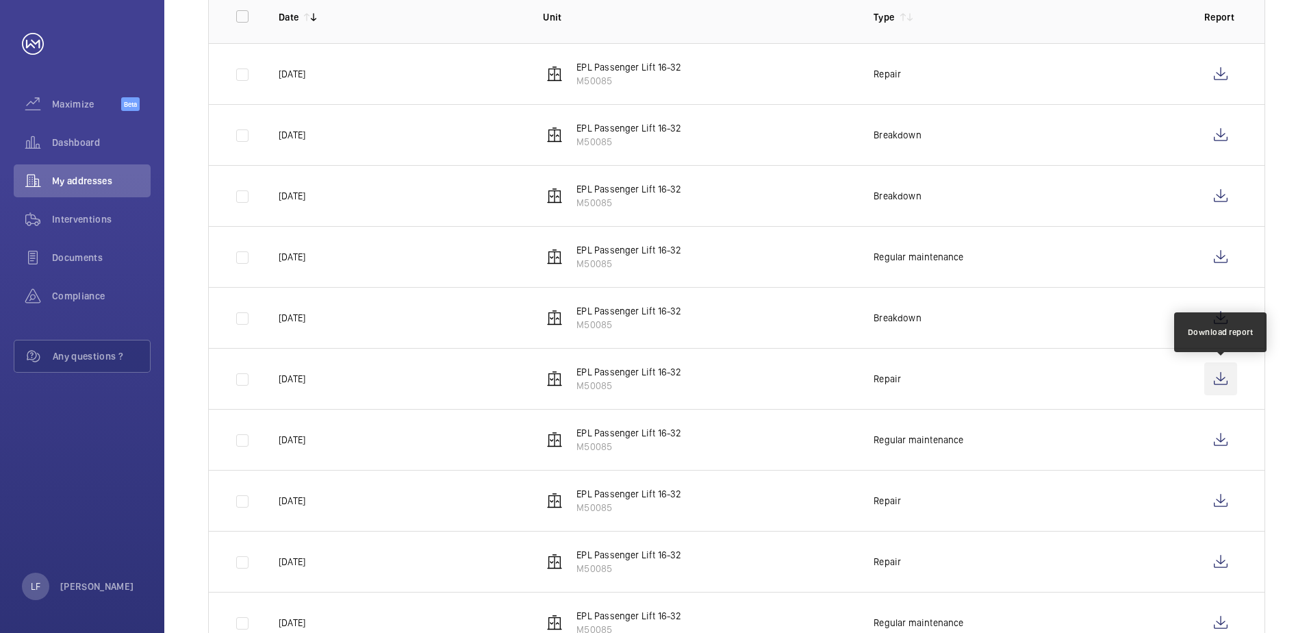
click at [1230, 389] on wm-front-icon-button at bounding box center [1220, 378] width 33 height 33
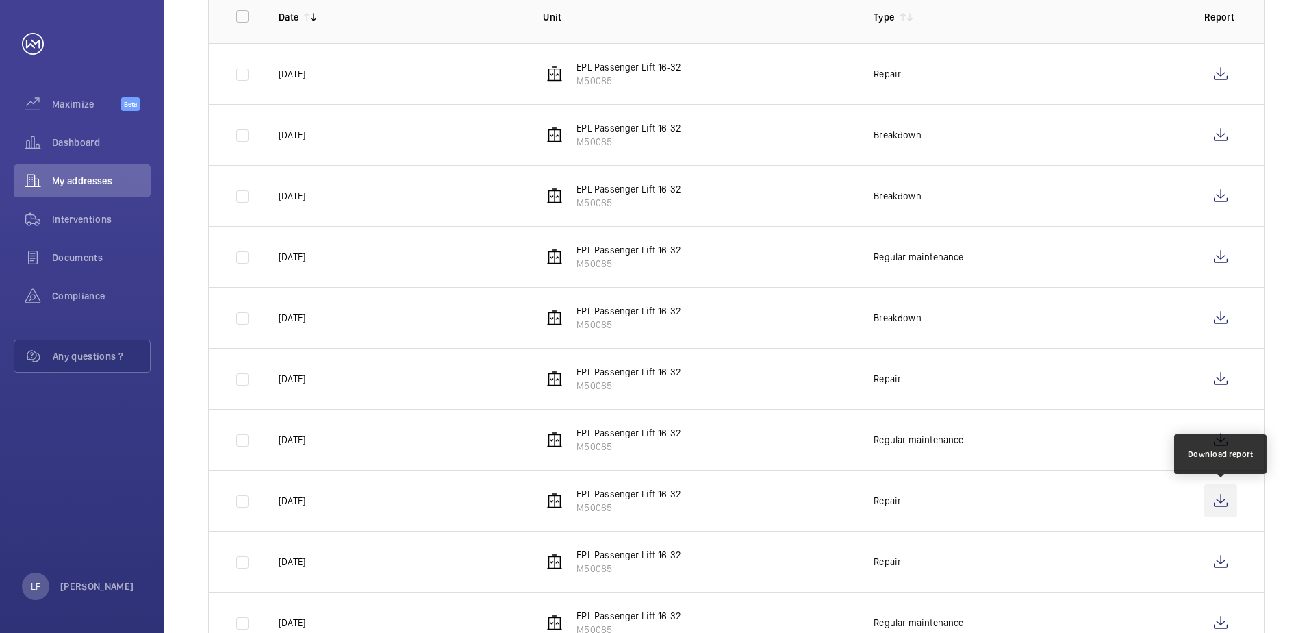
click at [1213, 495] on wm-front-icon-button at bounding box center [1220, 500] width 33 height 33
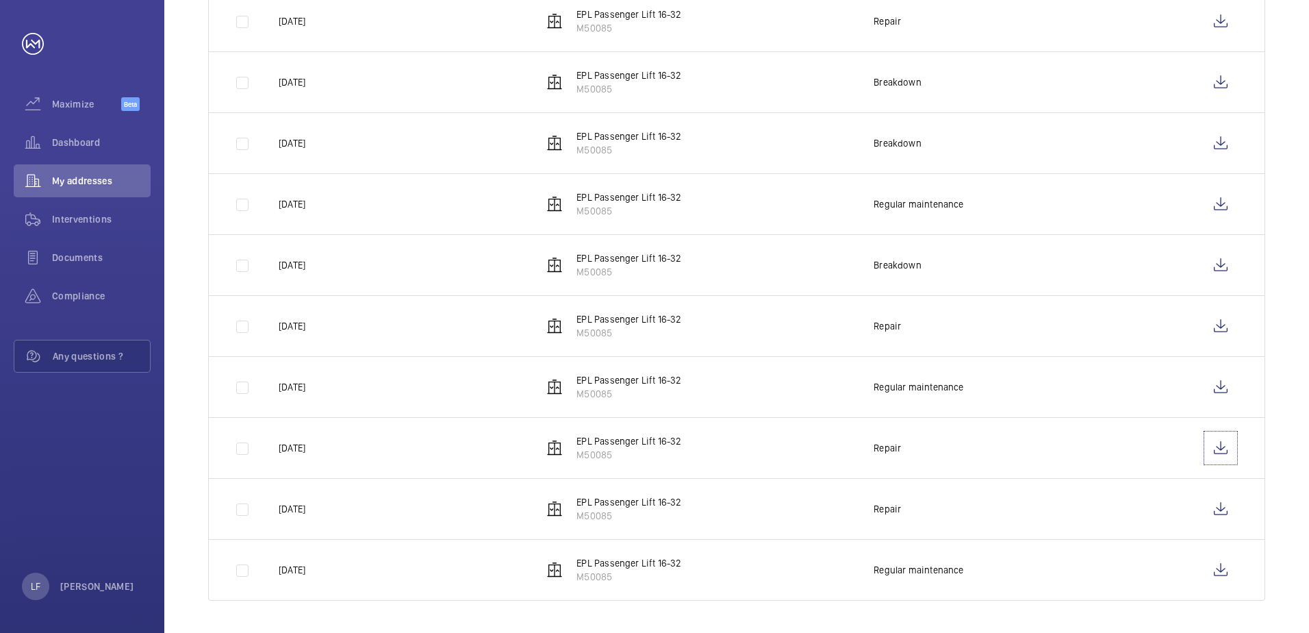
scroll to position [327, 0]
click at [1209, 501] on wm-front-icon-button at bounding box center [1220, 508] width 33 height 33
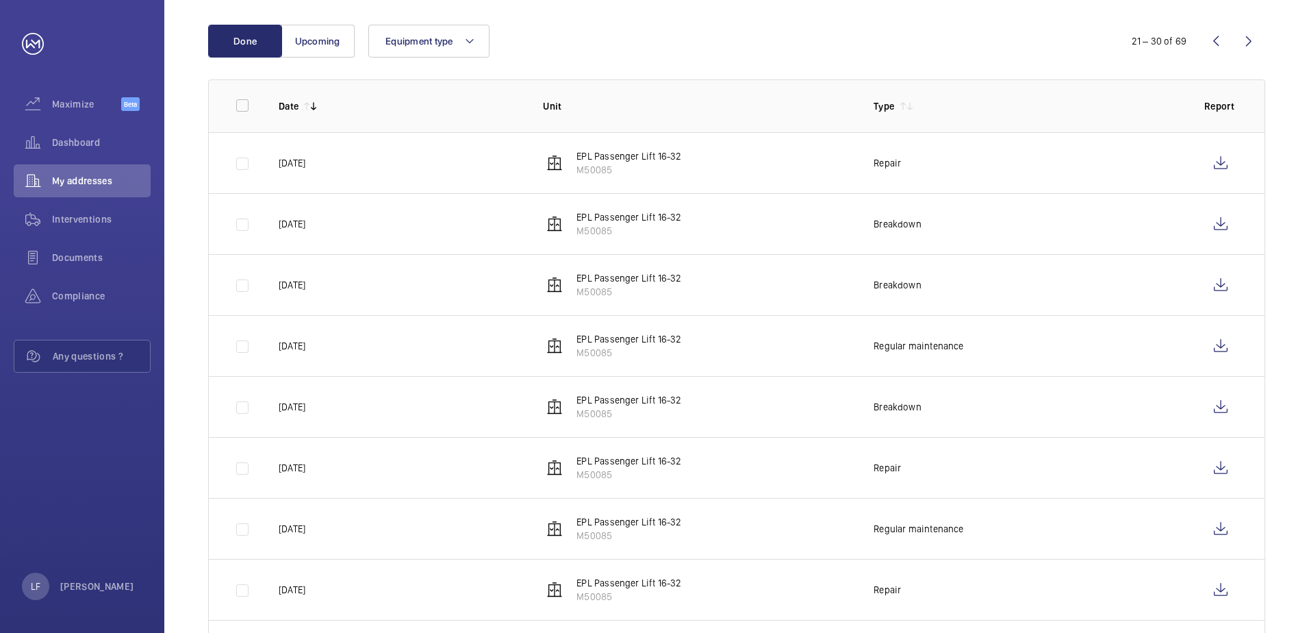
scroll to position [53, 0]
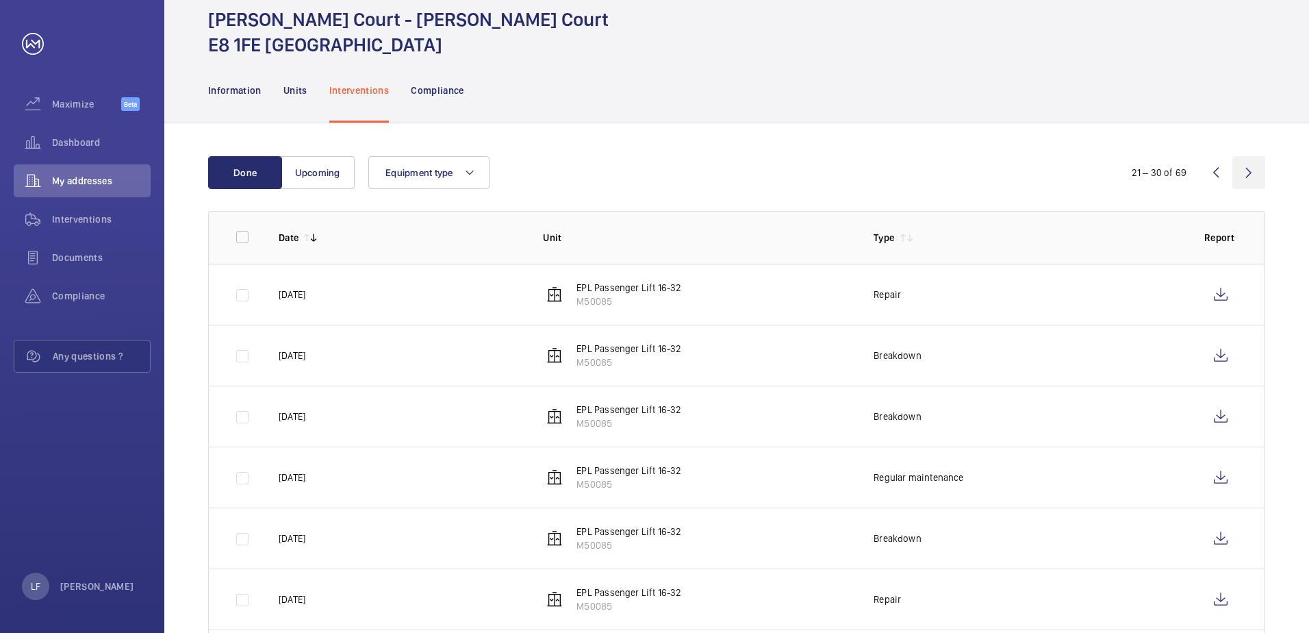
click at [1247, 181] on wm-front-icon-button at bounding box center [1248, 172] width 33 height 33
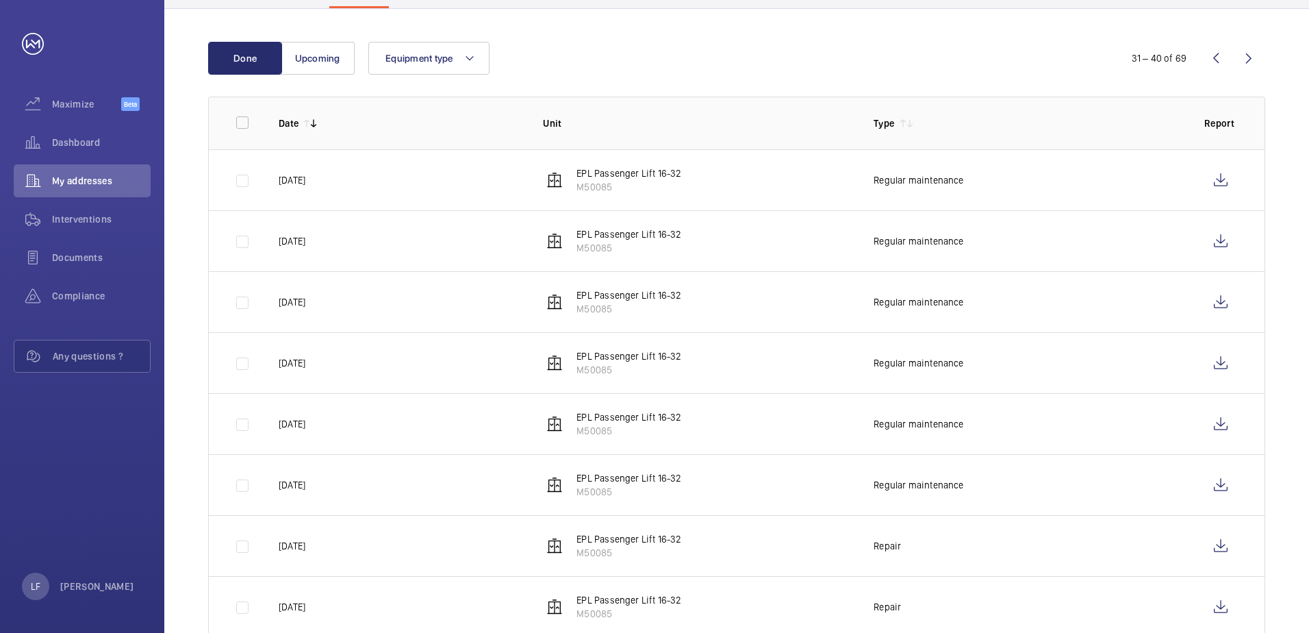
scroll to position [274, 0]
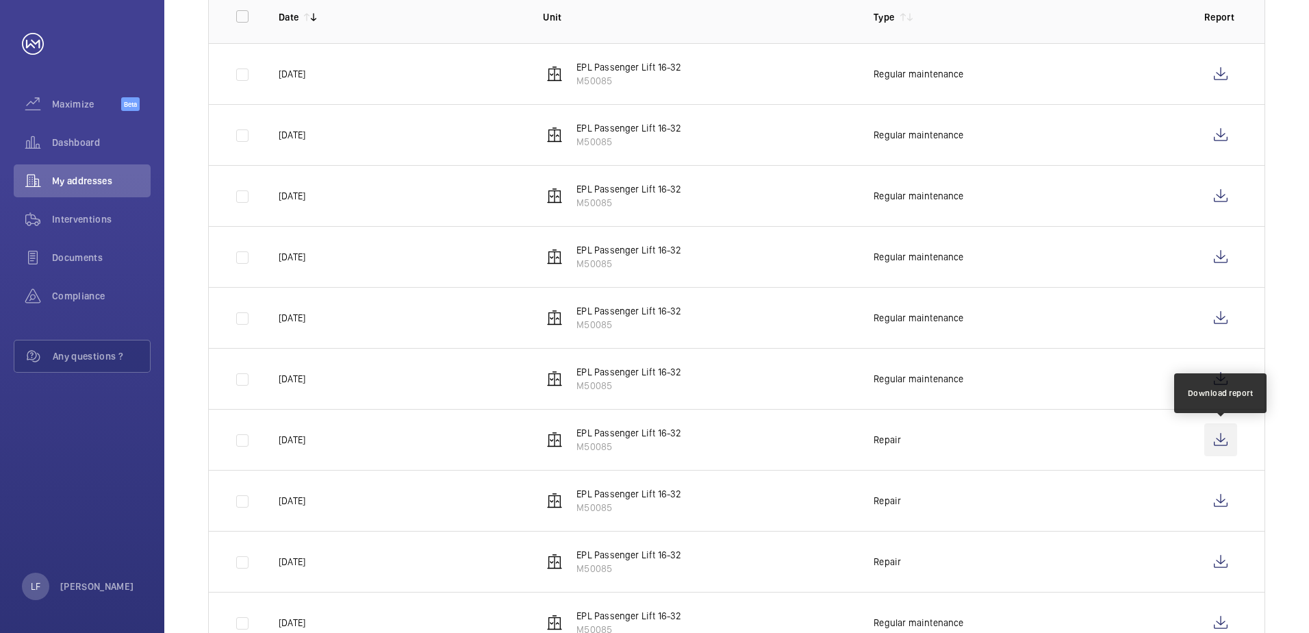
click at [1219, 442] on wm-front-icon-button at bounding box center [1220, 439] width 33 height 33
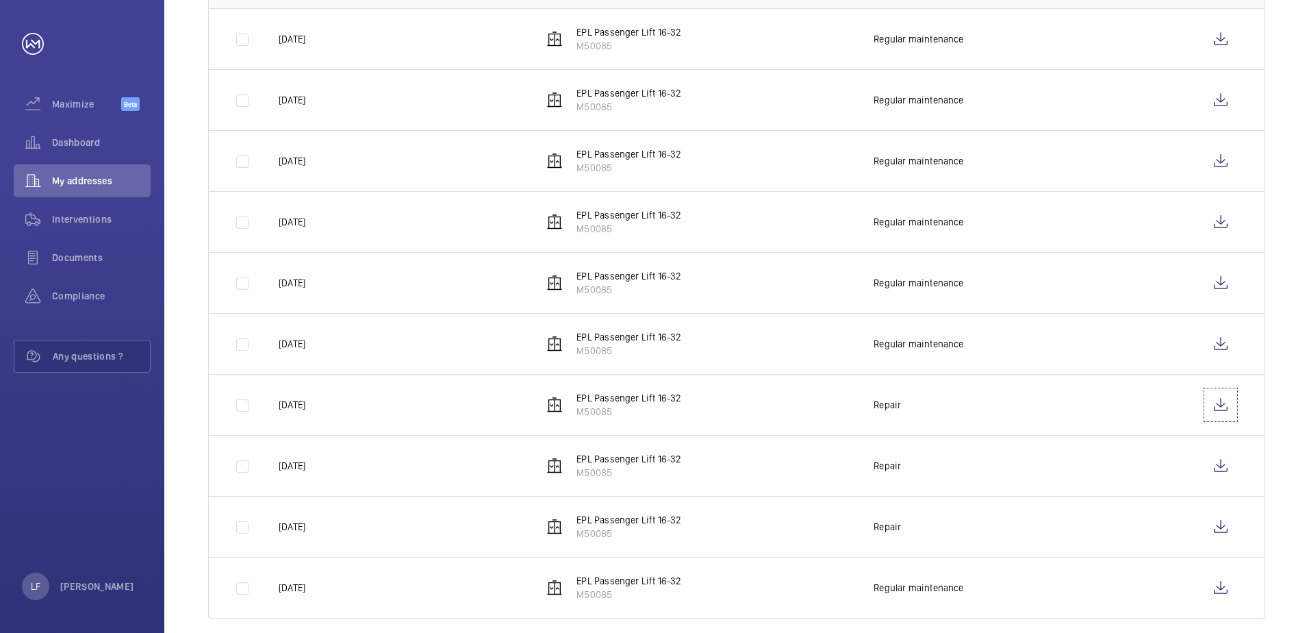
scroll to position [327, 0]
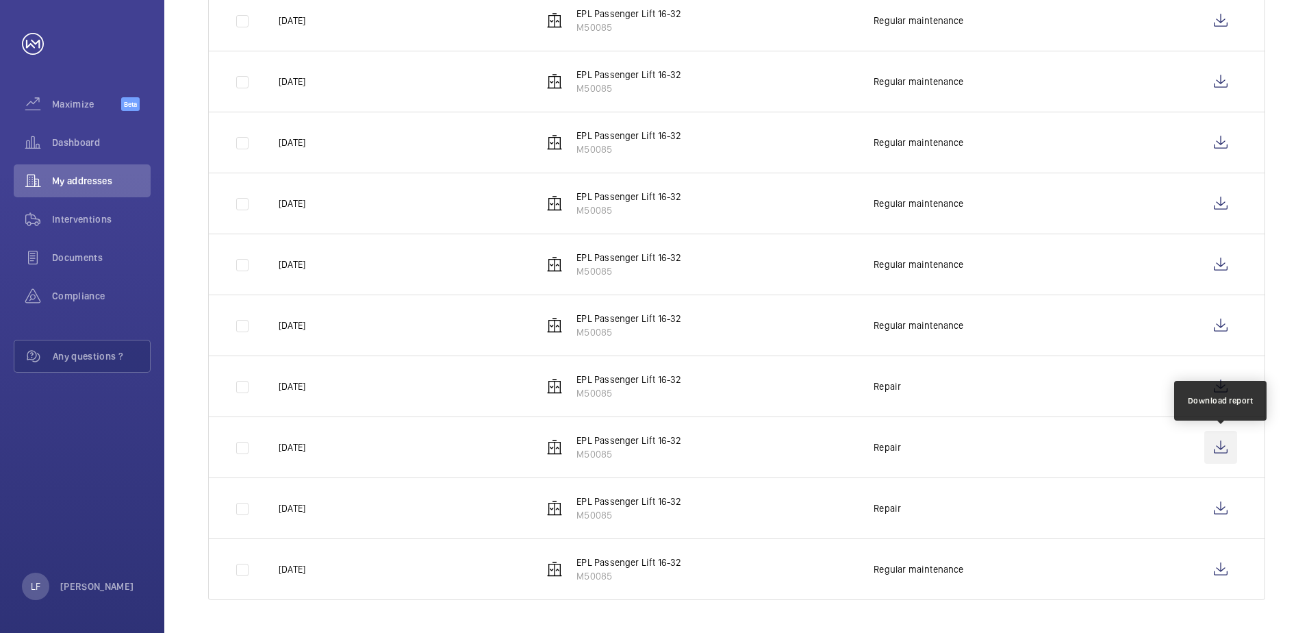
click at [1228, 448] on wm-front-icon-button at bounding box center [1220, 447] width 33 height 33
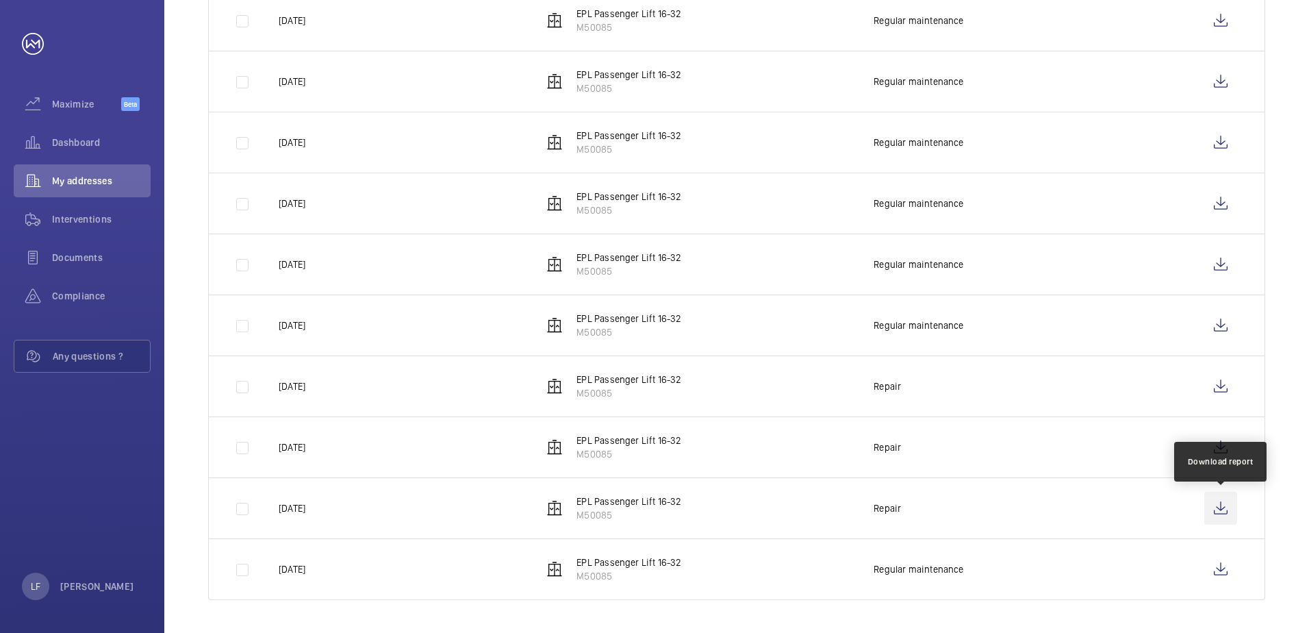
click at [1230, 503] on wm-front-icon-button at bounding box center [1220, 508] width 33 height 33
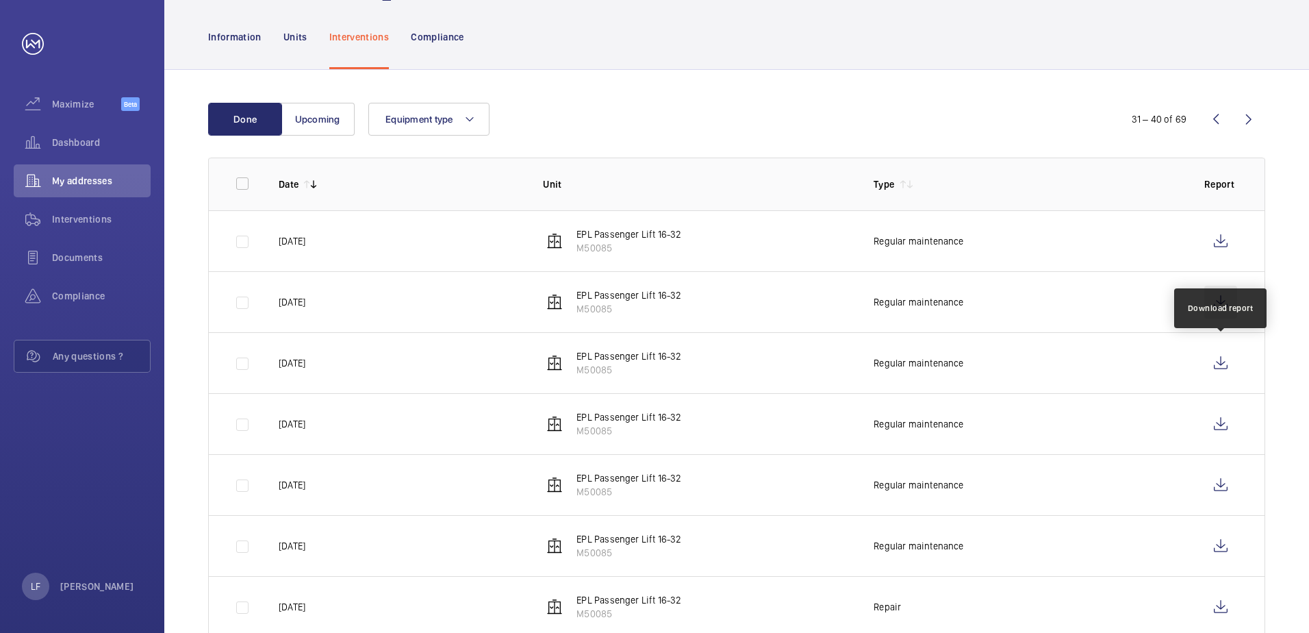
scroll to position [53, 0]
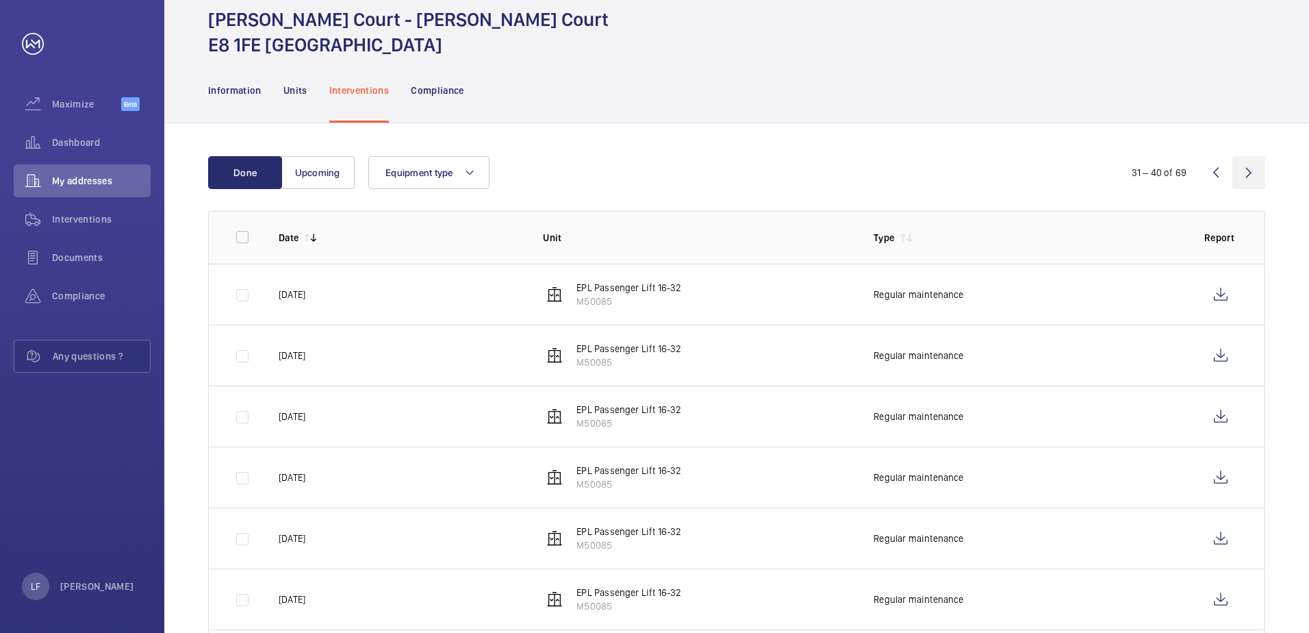
click at [1246, 178] on wm-front-icon-button at bounding box center [1248, 172] width 33 height 33
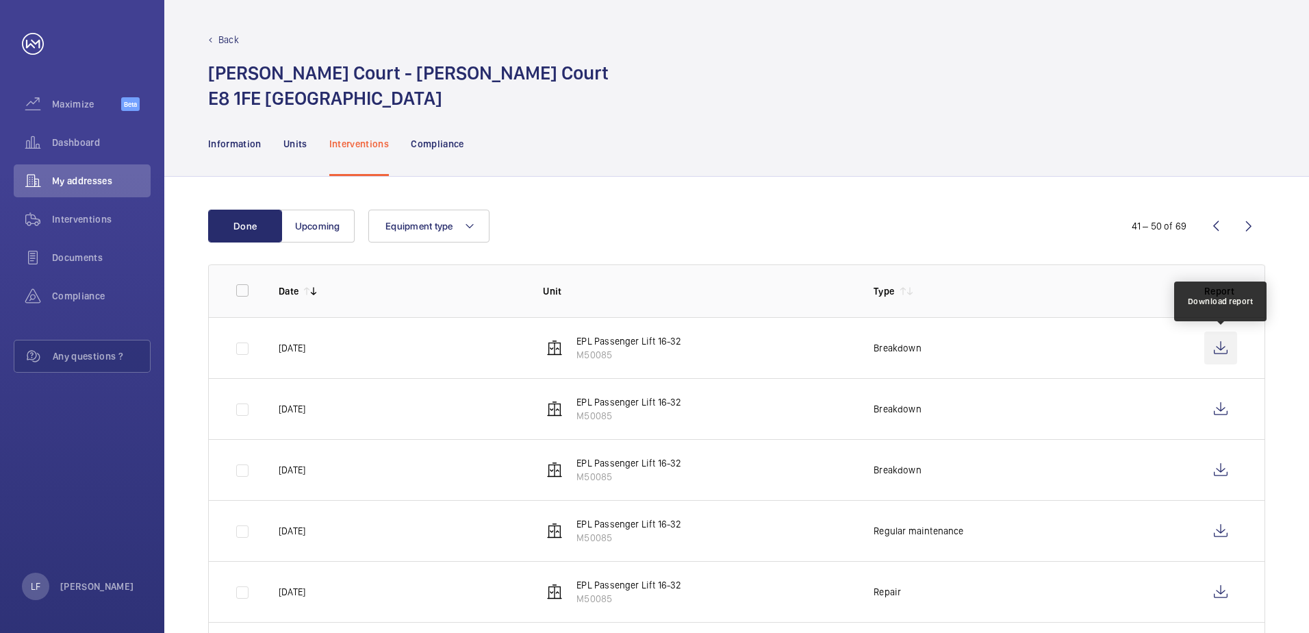
click at [1213, 352] on wm-front-icon-button at bounding box center [1220, 347] width 33 height 33
click at [1211, 226] on wm-front-icon-button at bounding box center [1216, 226] width 33 height 33
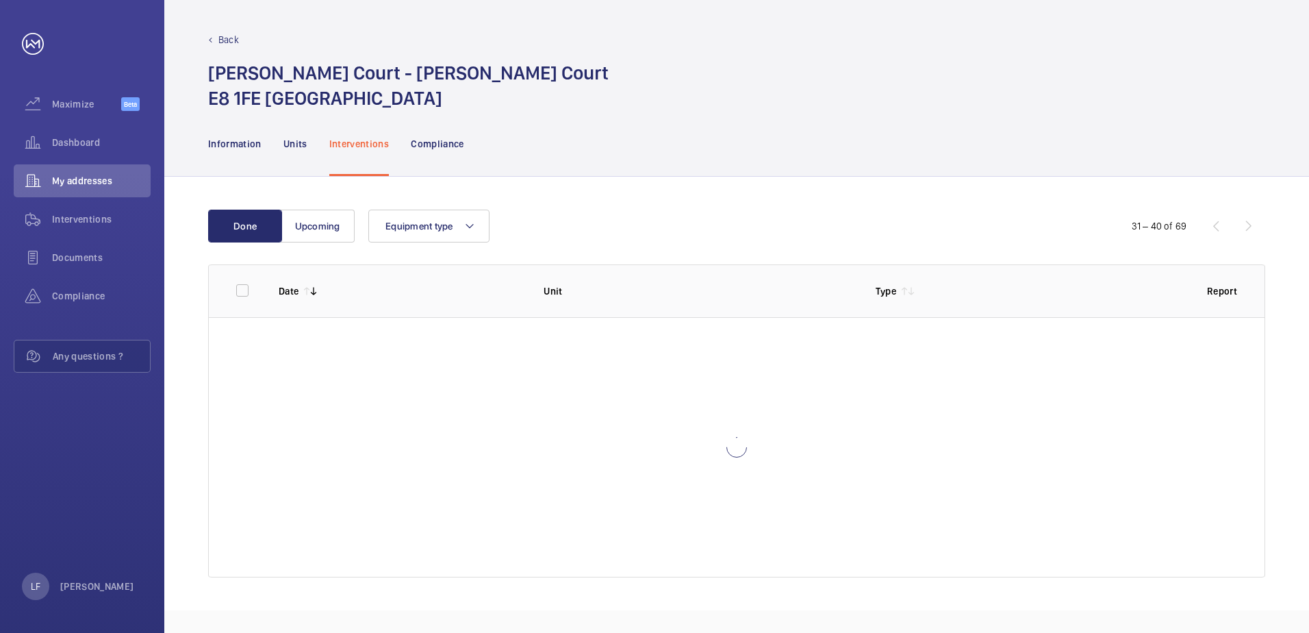
click at [1211, 226] on div "31 – 40 of 69" at bounding box center [1183, 226] width 164 height 16
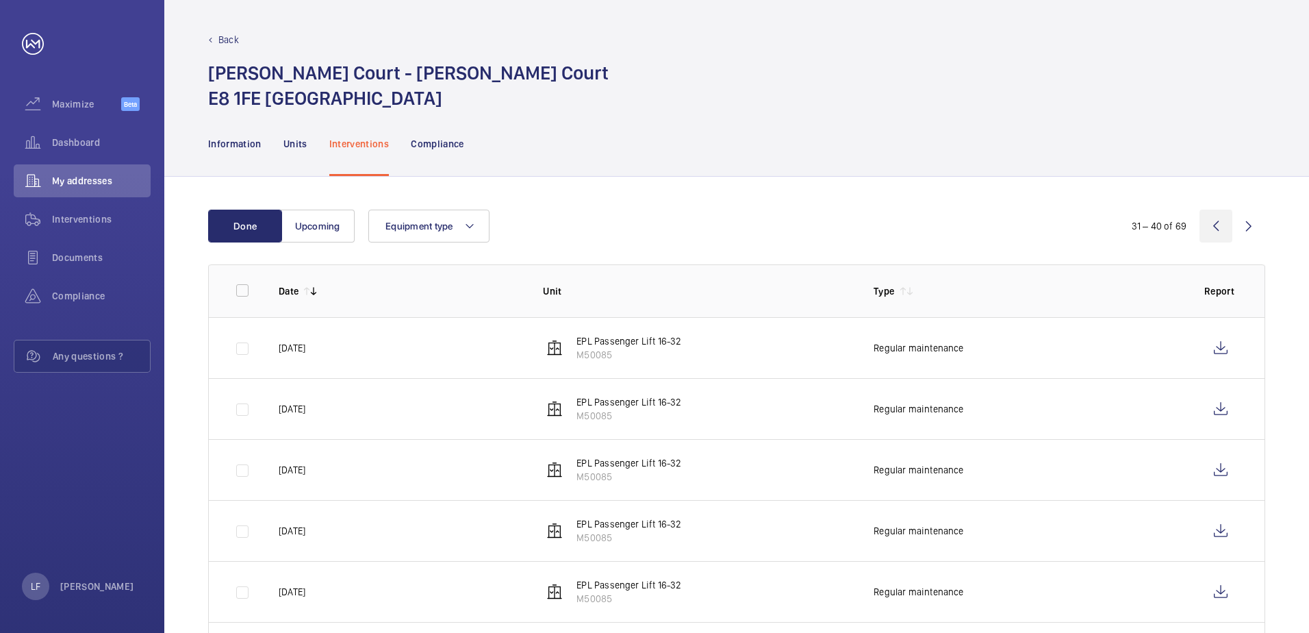
click at [1217, 233] on wm-front-icon-button at bounding box center [1216, 226] width 33 height 33
click at [1219, 354] on wm-front-icon-button at bounding box center [1220, 347] width 33 height 33
click at [1219, 223] on wm-front-icon-button at bounding box center [1216, 226] width 33 height 33
click at [1211, 230] on wm-front-icon-button at bounding box center [1216, 226] width 33 height 33
click at [1226, 481] on wm-front-icon-button at bounding box center [1220, 469] width 33 height 33
